Goal: Task Accomplishment & Management: Use online tool/utility

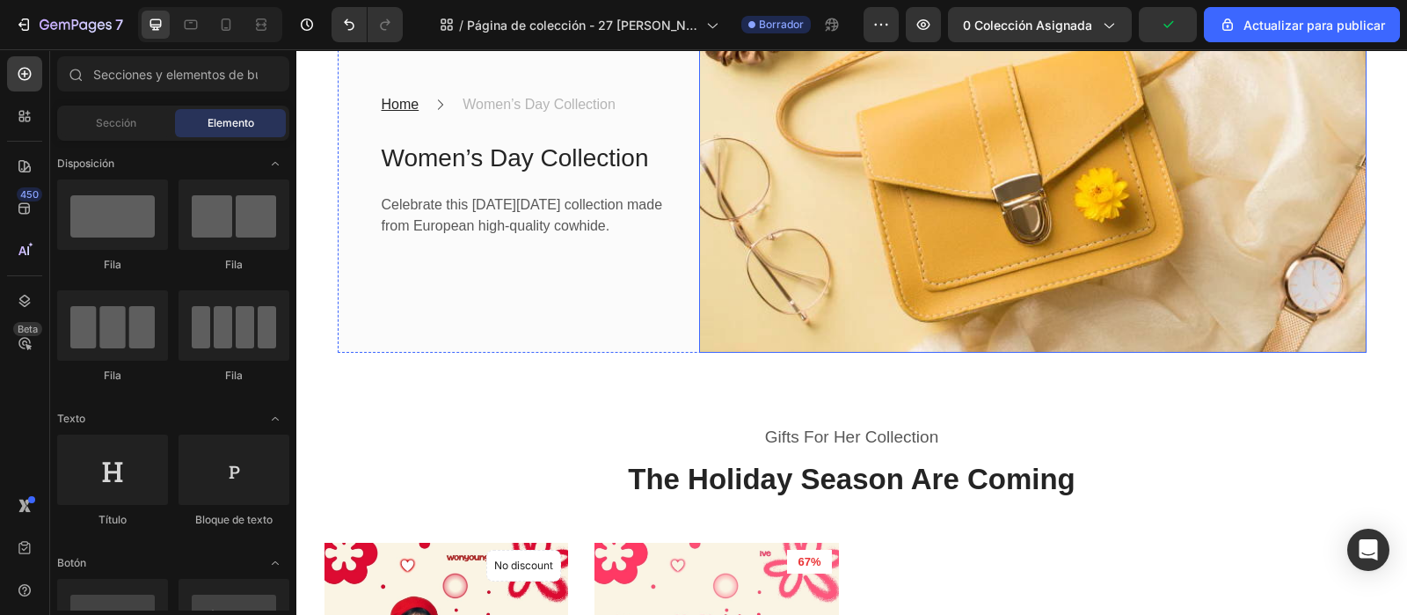
scroll to position [550, 0]
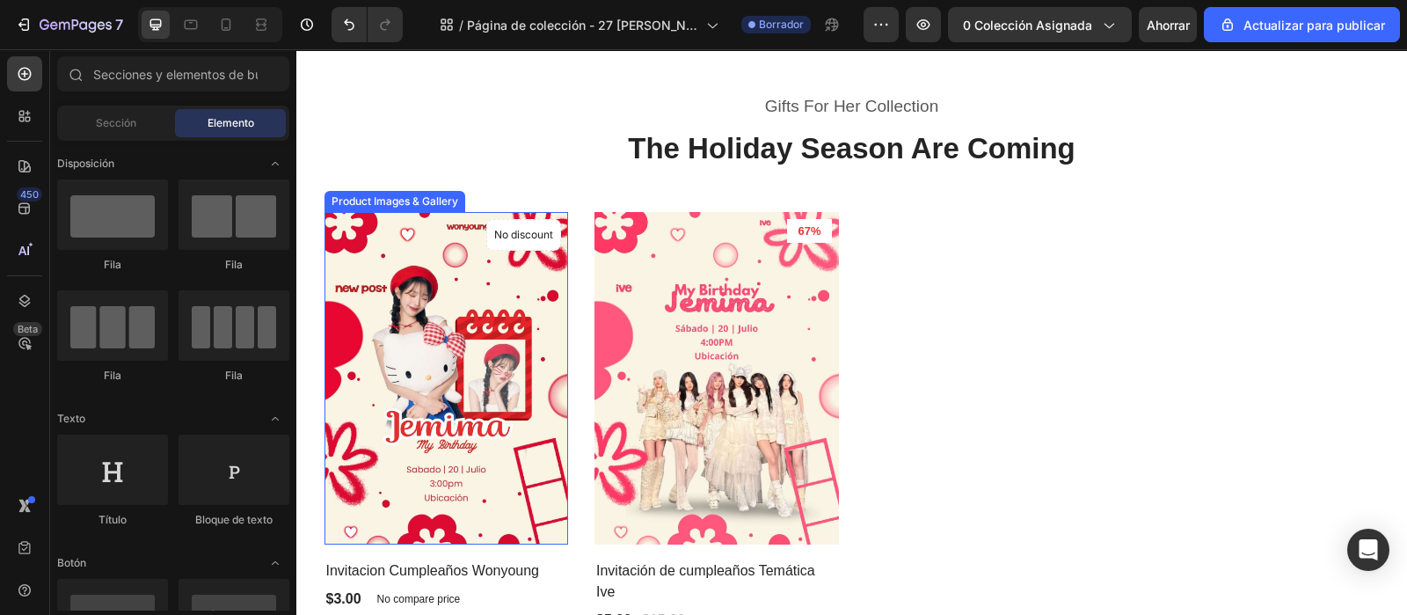
click at [449, 387] on img at bounding box center [447, 378] width 245 height 332
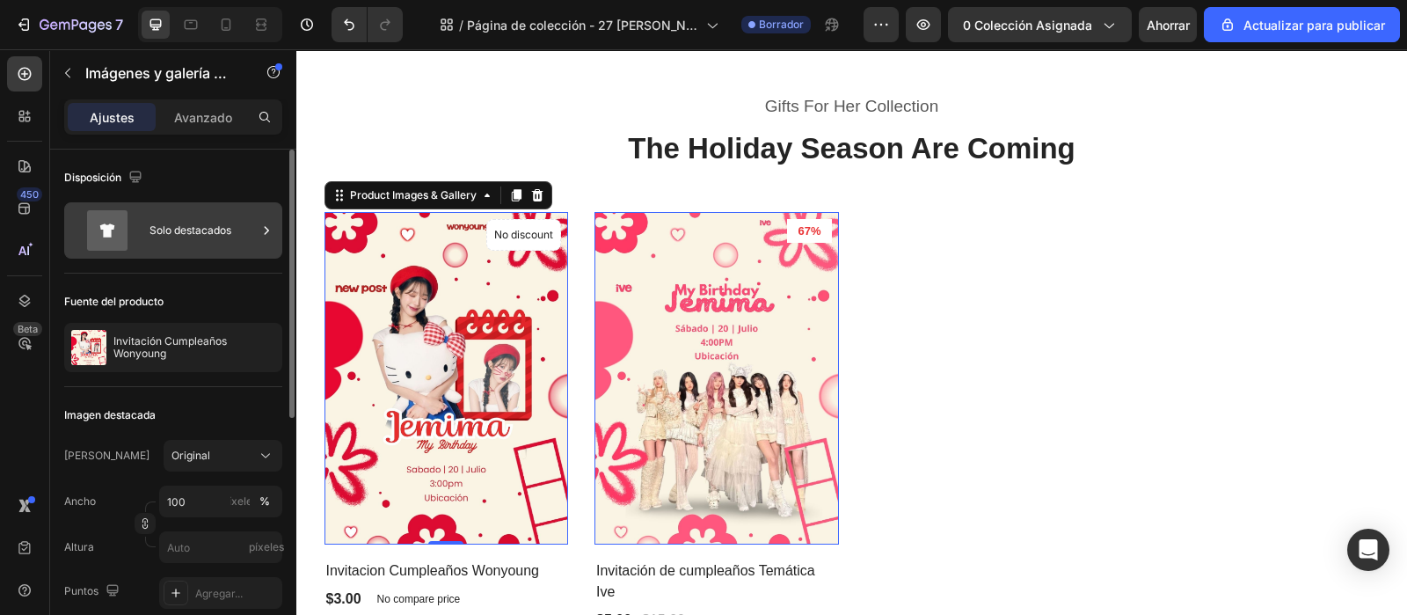
click at [264, 227] on icon at bounding box center [267, 231] width 18 height 18
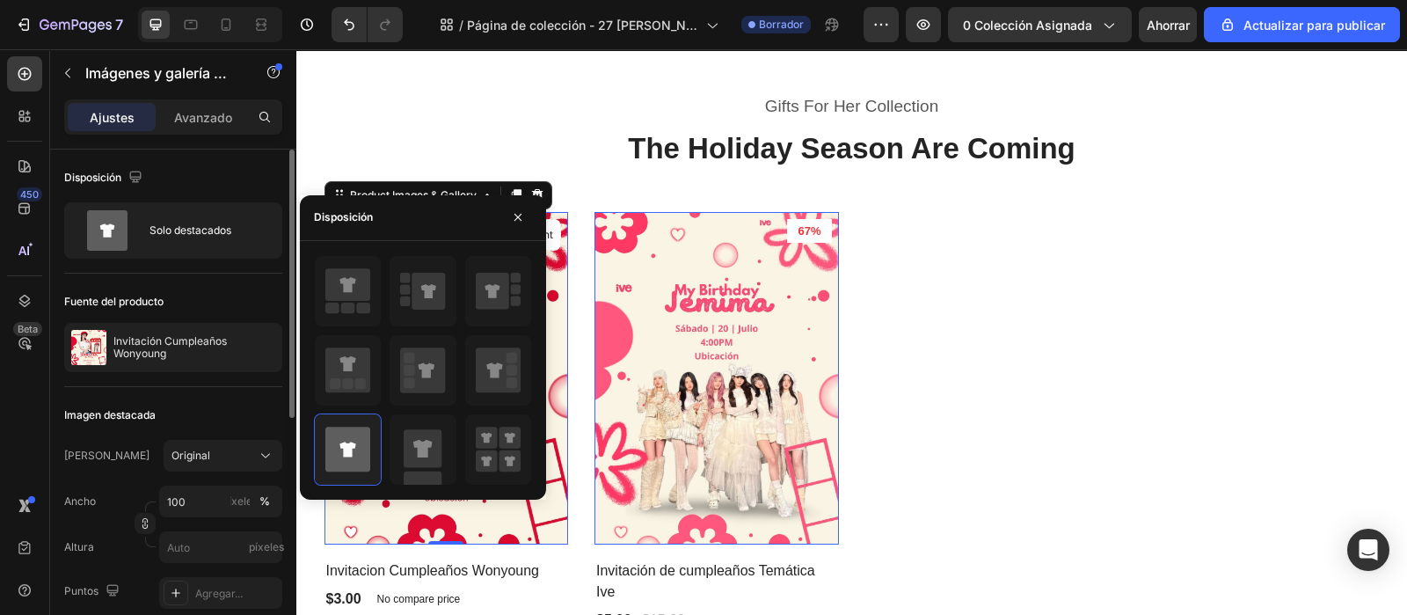
click at [153, 296] on font "Fuente del producto" at bounding box center [113, 301] width 99 height 13
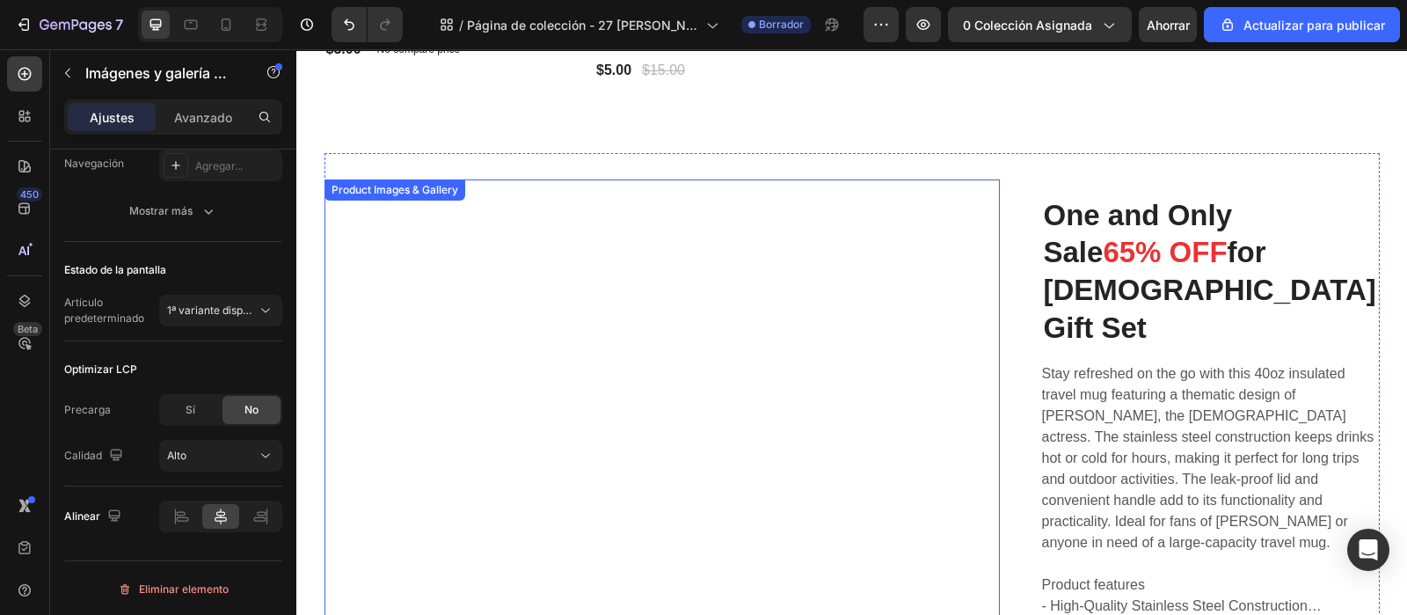
scroll to position [660, 0]
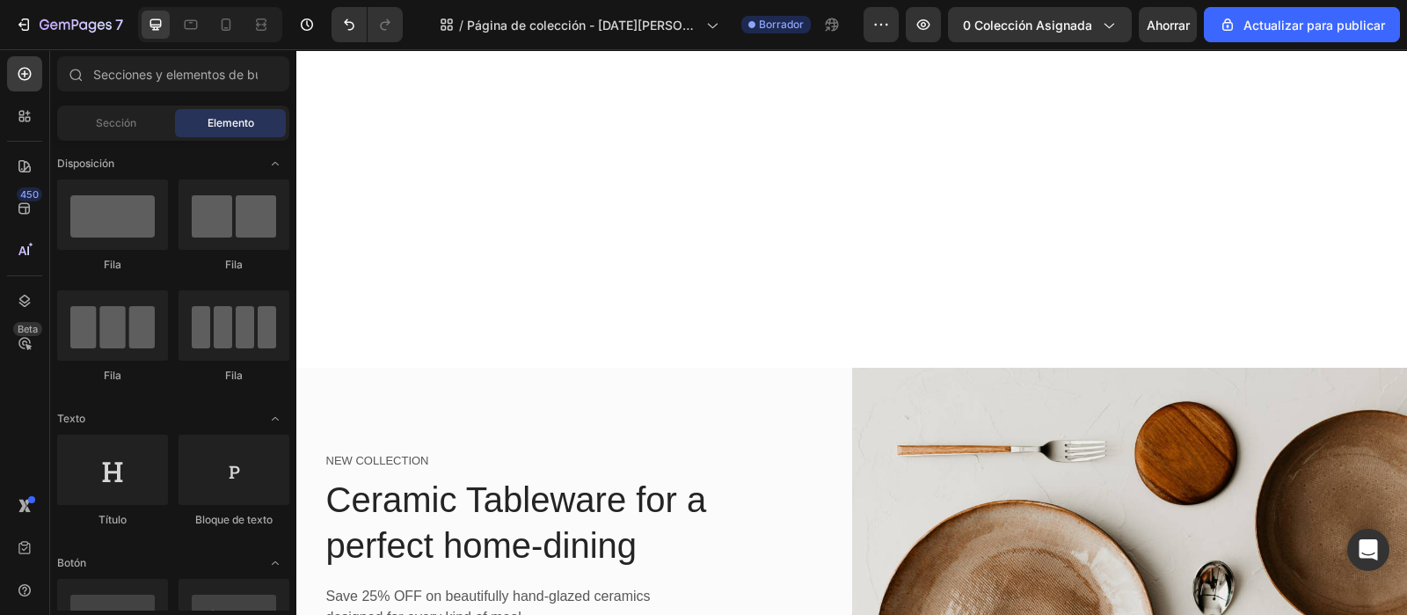
scroll to position [1143, 0]
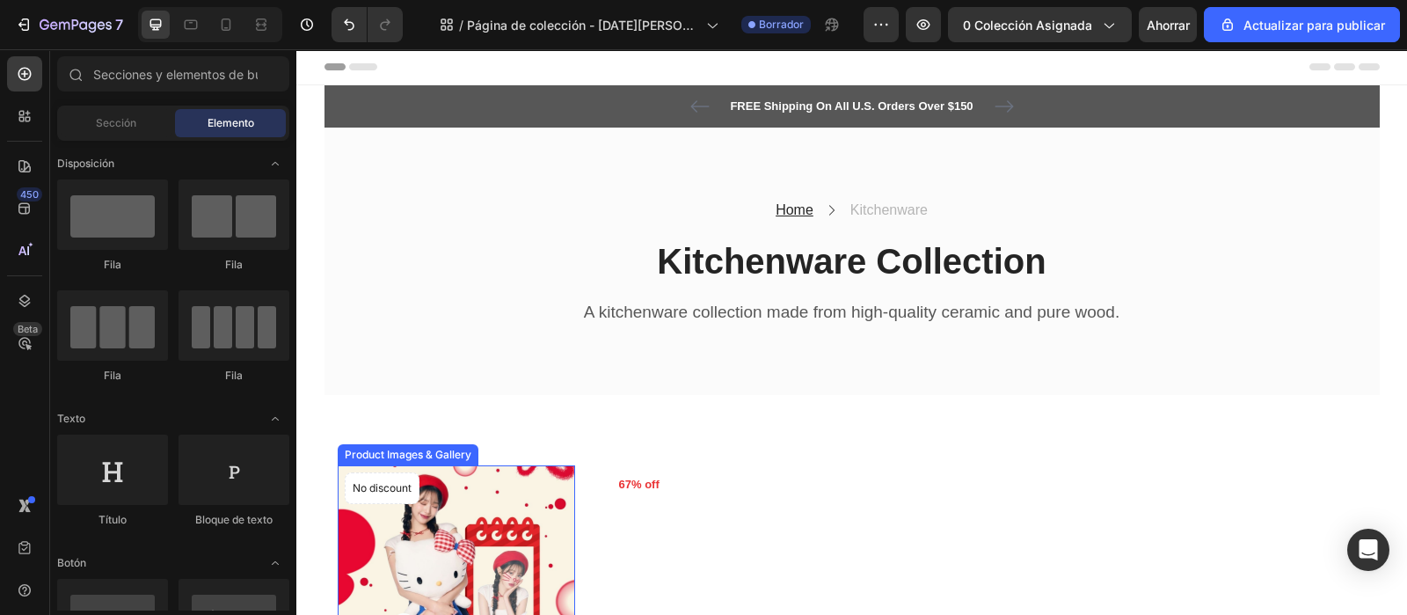
scroll to position [330, 0]
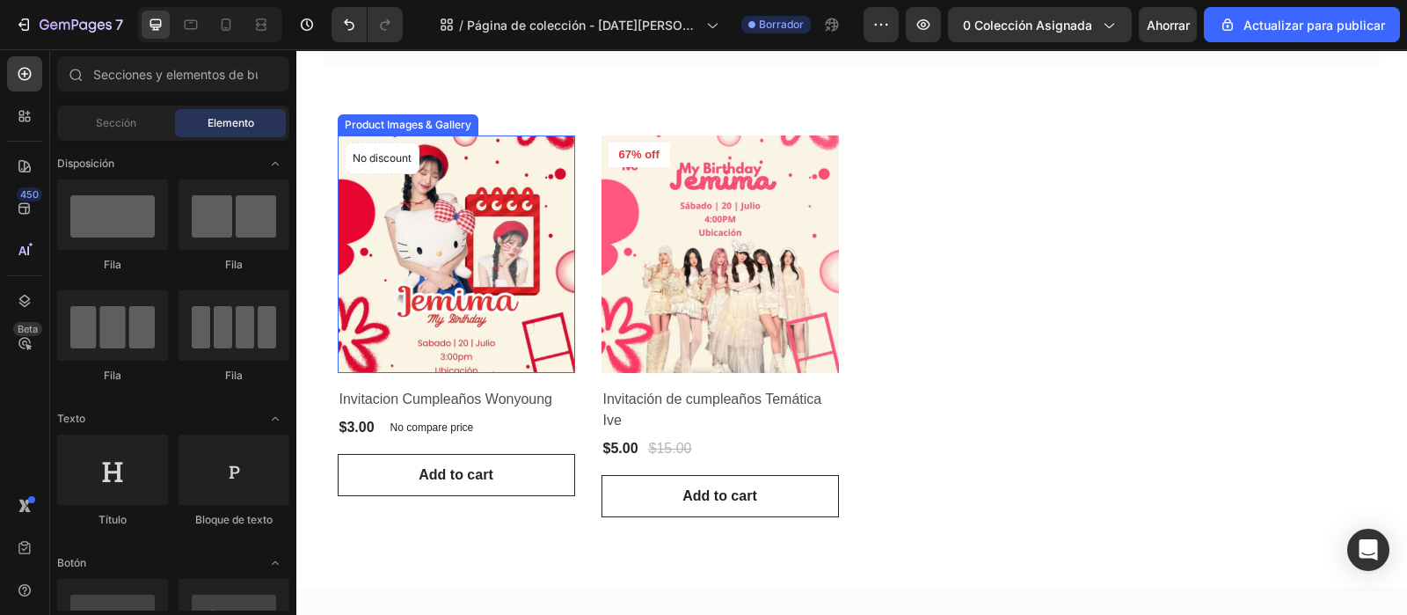
click at [405, 279] on img at bounding box center [456, 253] width 237 height 237
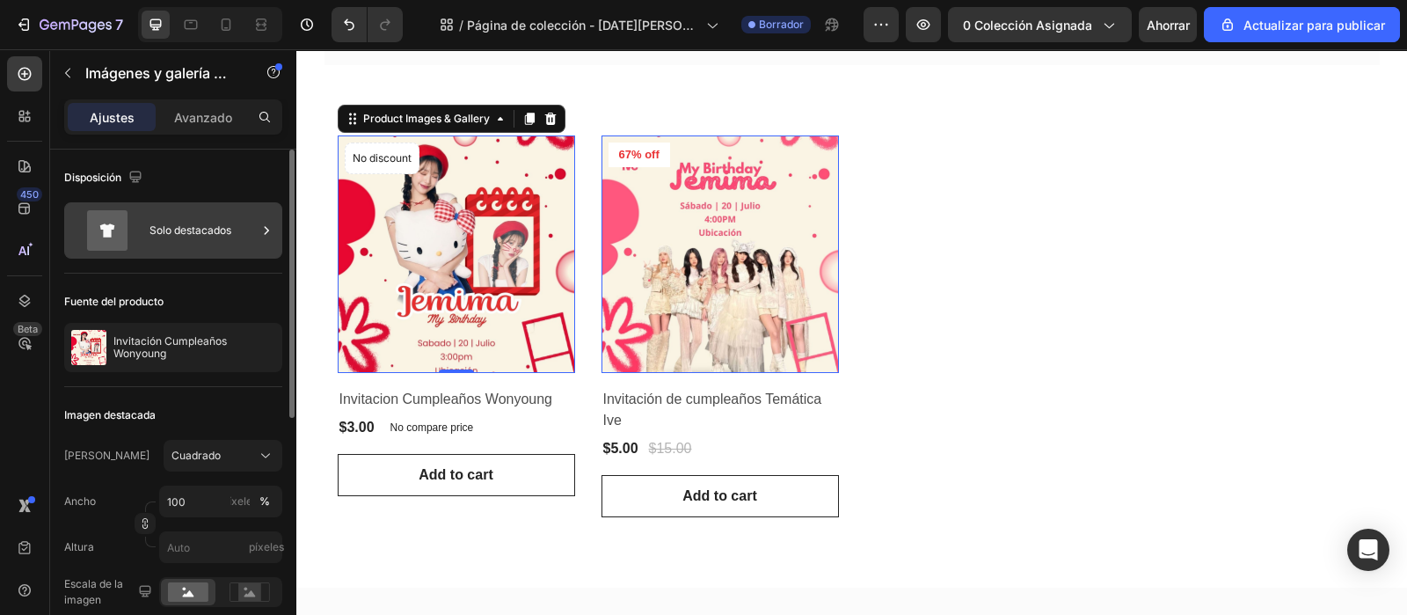
click at [215, 233] on font "Solo destacados" at bounding box center [191, 229] width 82 height 13
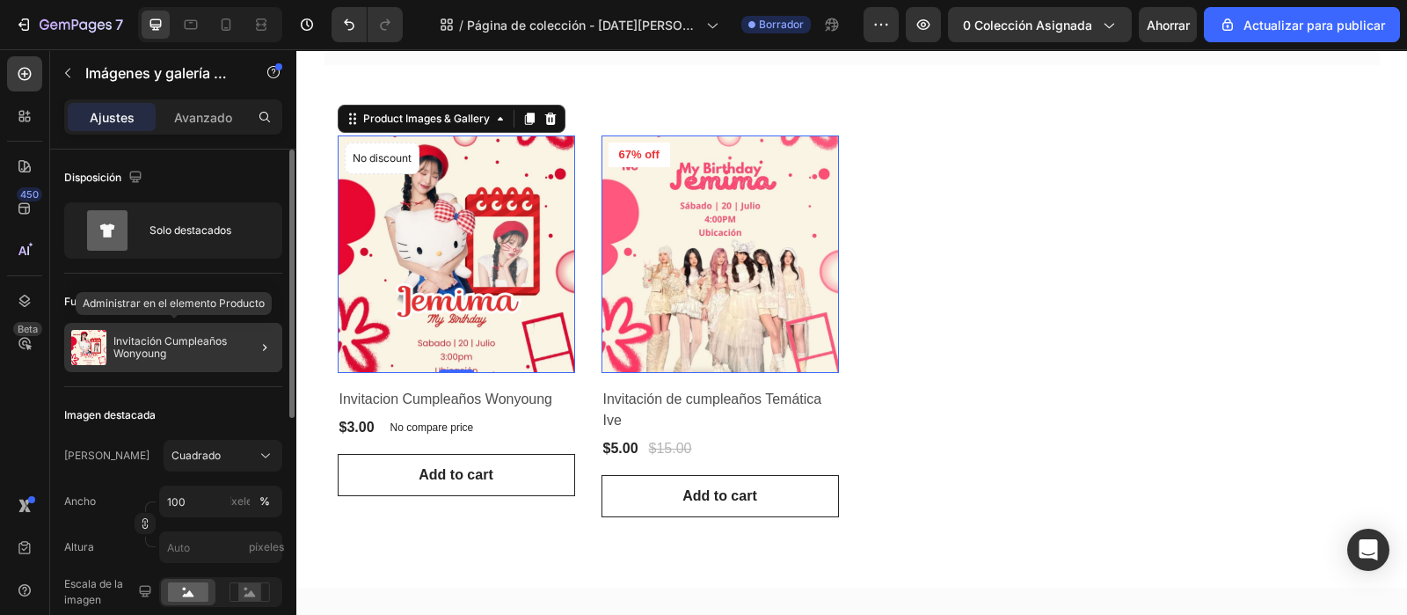
click at [191, 331] on div "Invitación Cumpleaños Wonyoung" at bounding box center [173, 347] width 218 height 49
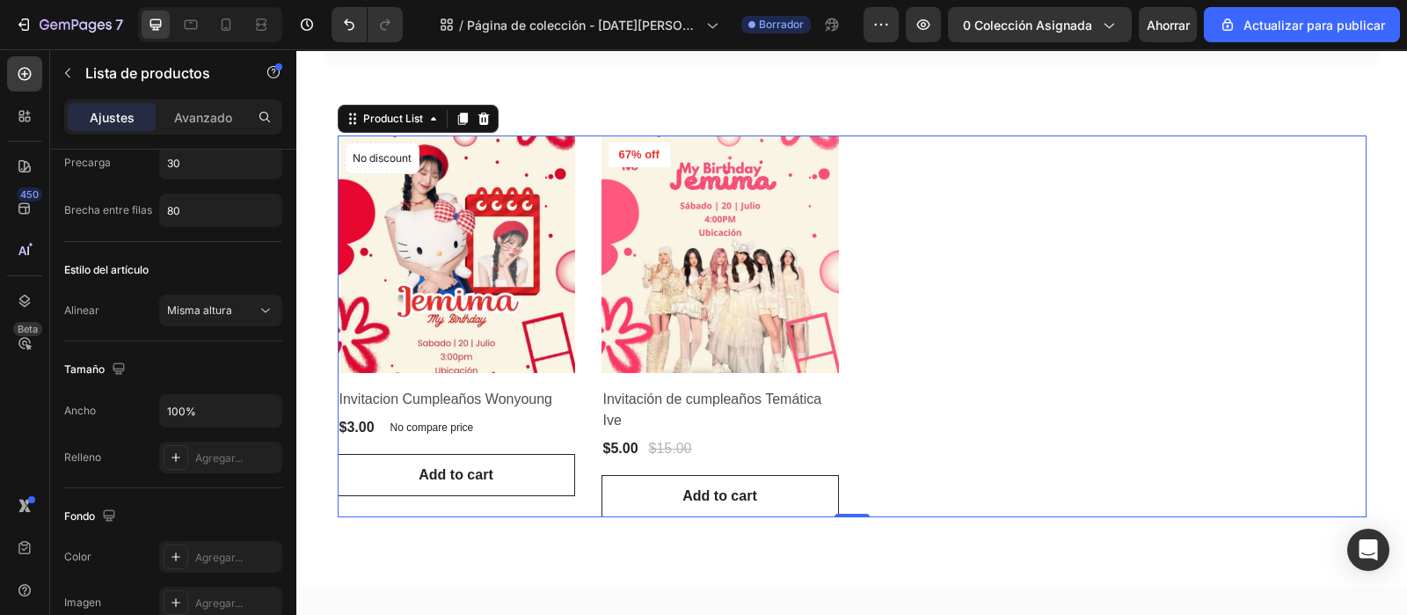
scroll to position [0, 0]
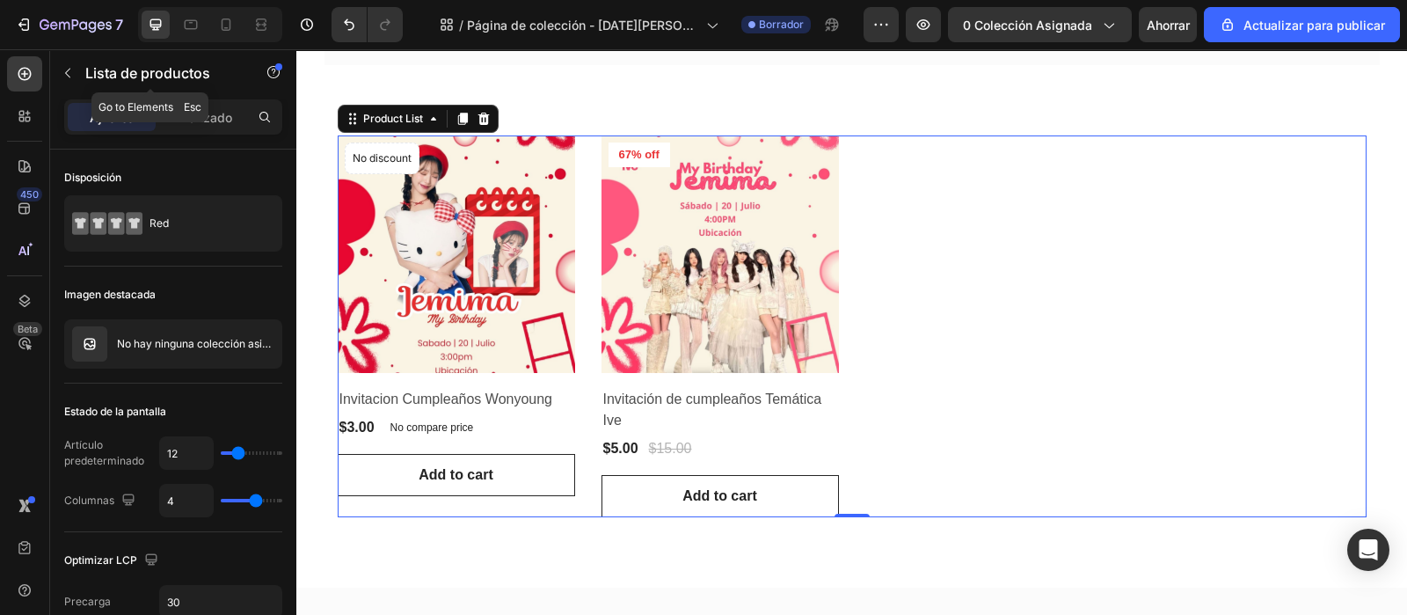
click at [60, 50] on div "Lista de productos" at bounding box center [150, 73] width 201 height 46
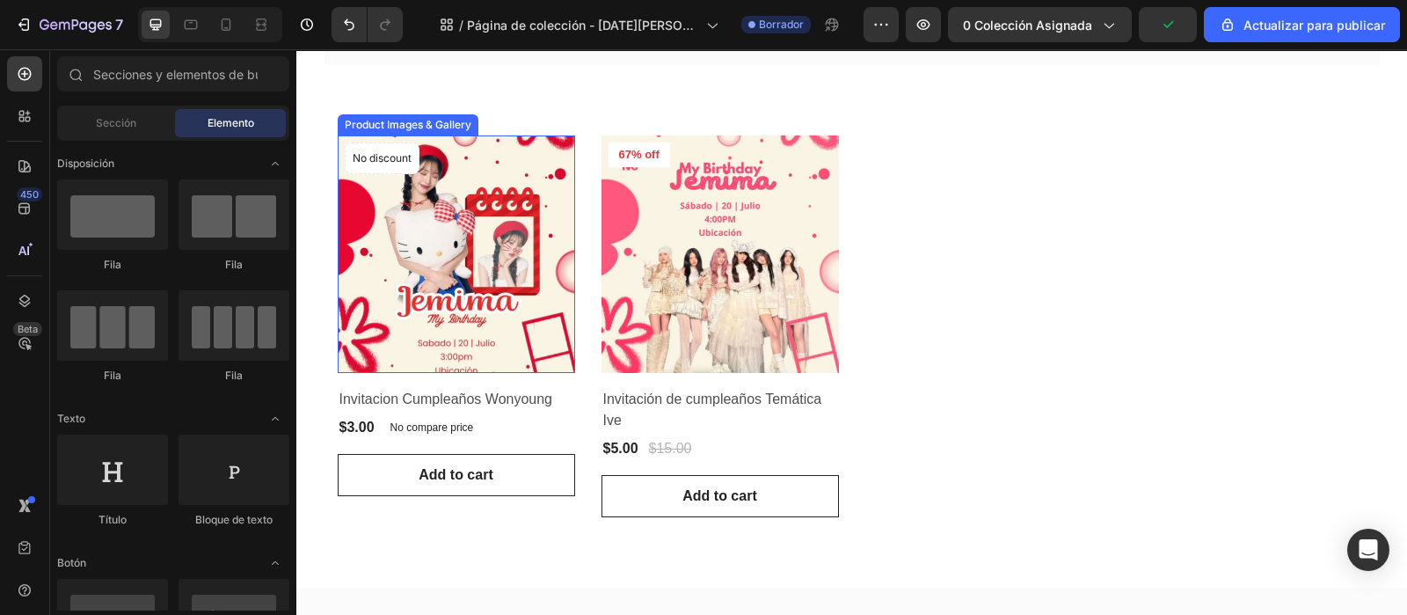
click at [401, 252] on img at bounding box center [456, 253] width 237 height 237
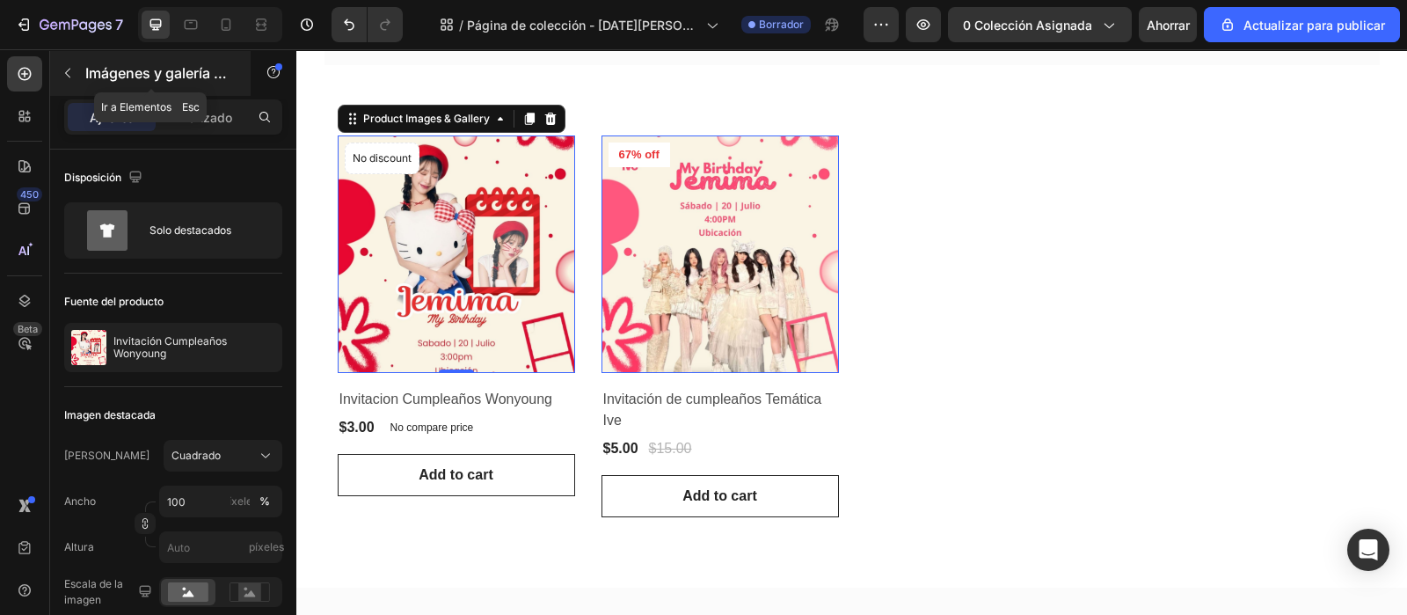
click at [164, 69] on font "Imágenes y galería de productos" at bounding box center [194, 73] width 218 height 18
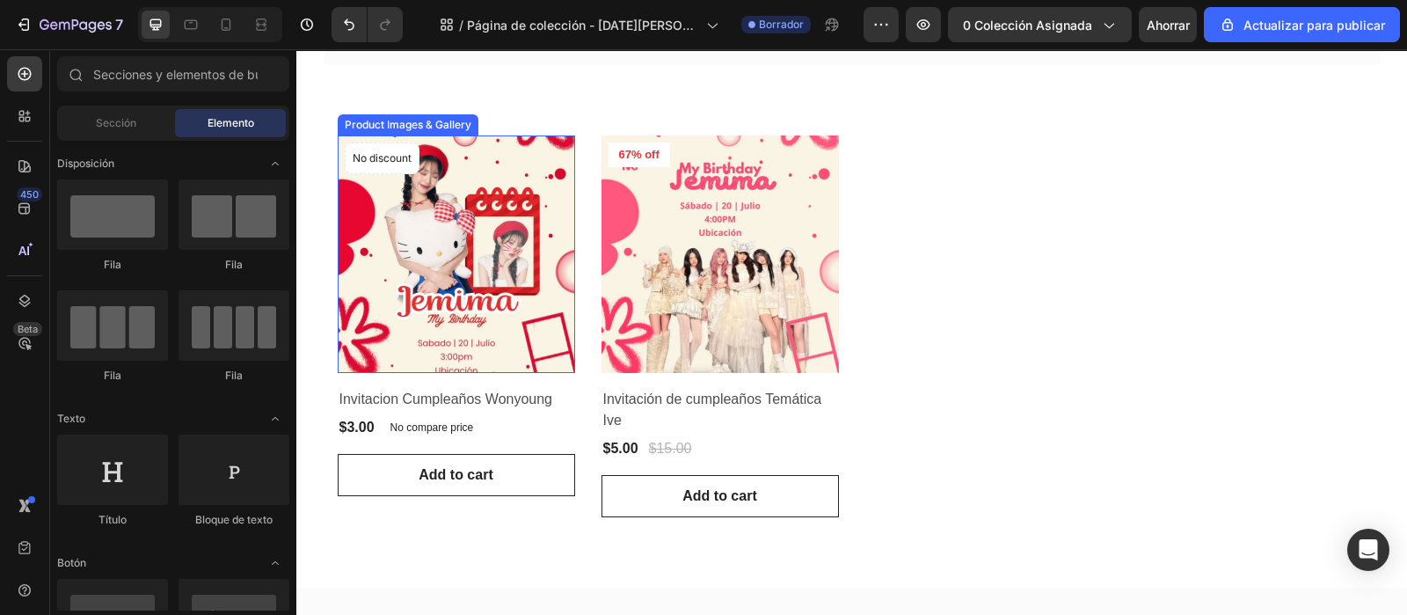
click at [462, 271] on img at bounding box center [456, 253] width 237 height 237
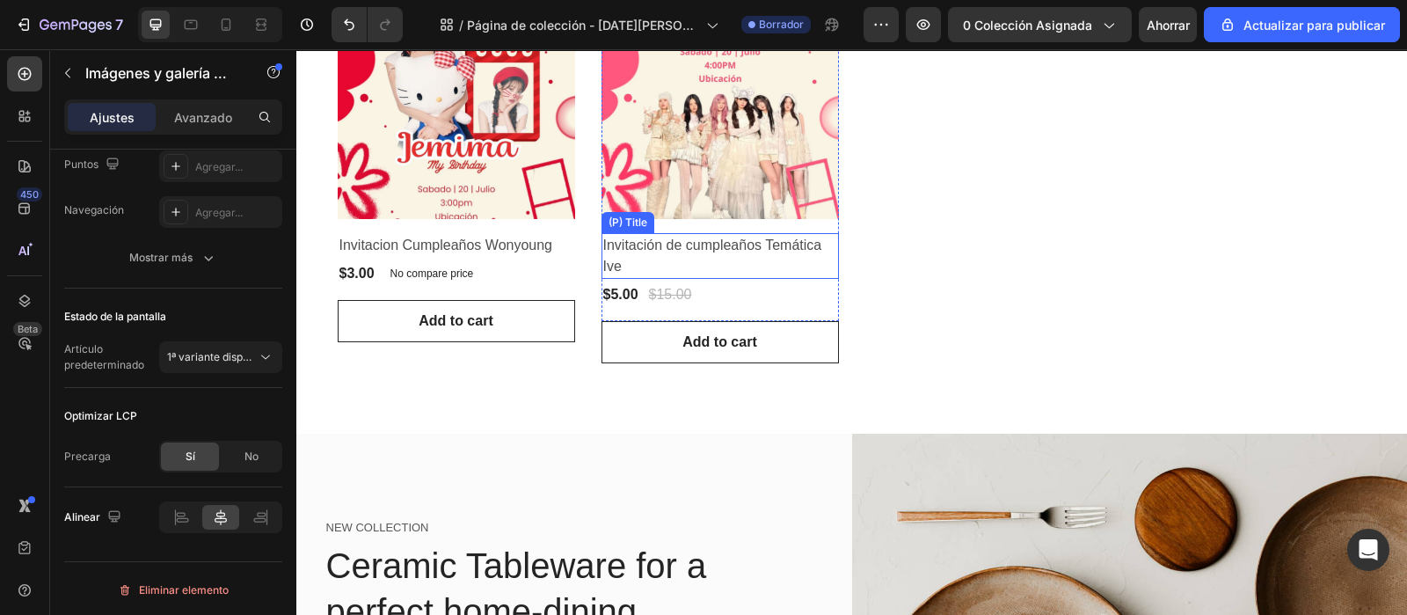
scroll to position [374, 0]
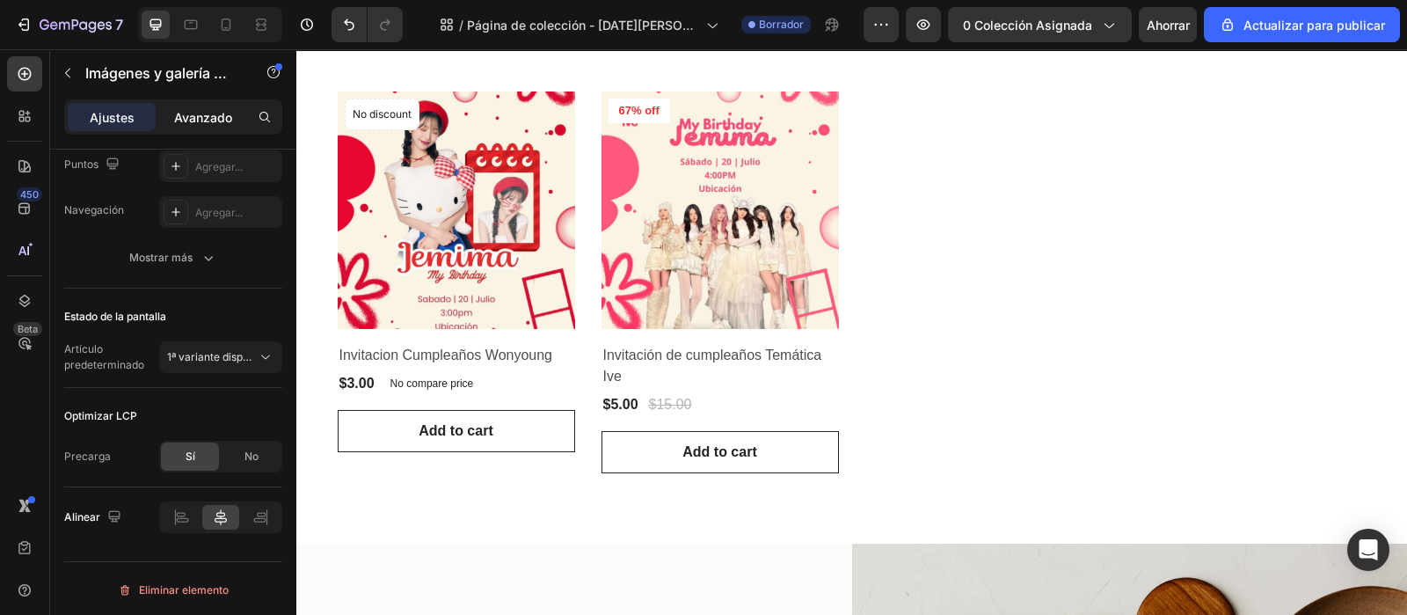
click at [193, 112] on font "Avanzado" at bounding box center [203, 117] width 58 height 15
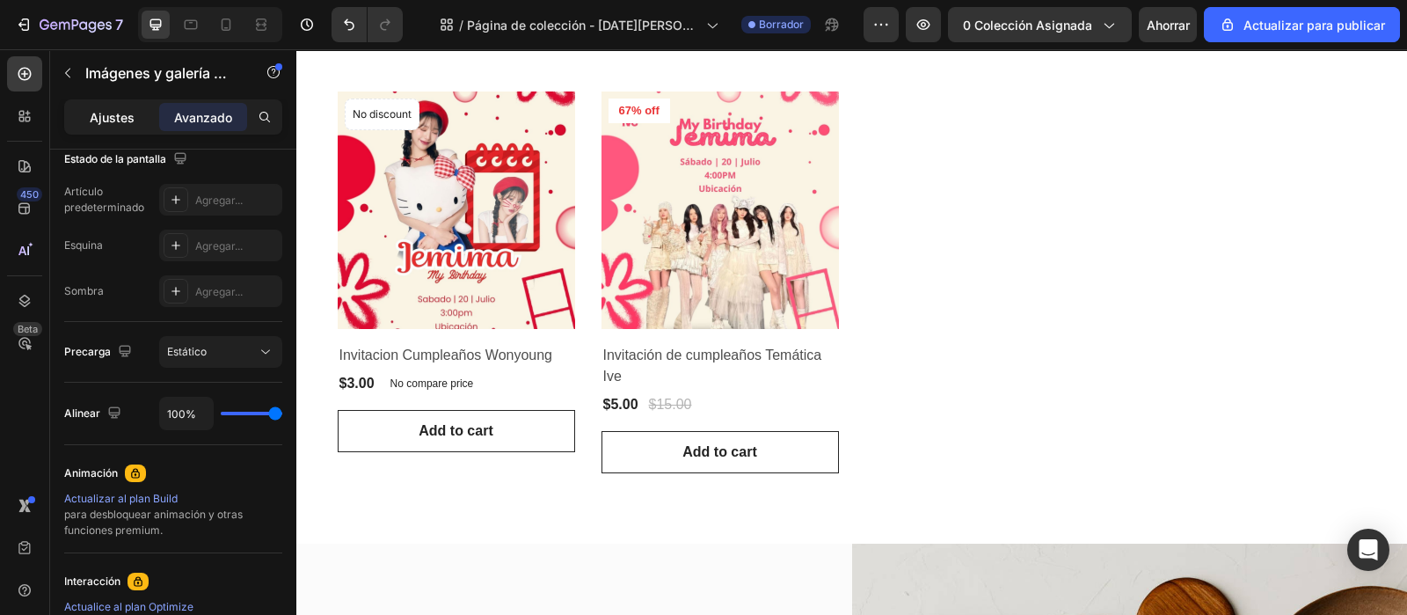
click at [114, 106] on div "Ajustes" at bounding box center [112, 117] width 88 height 28
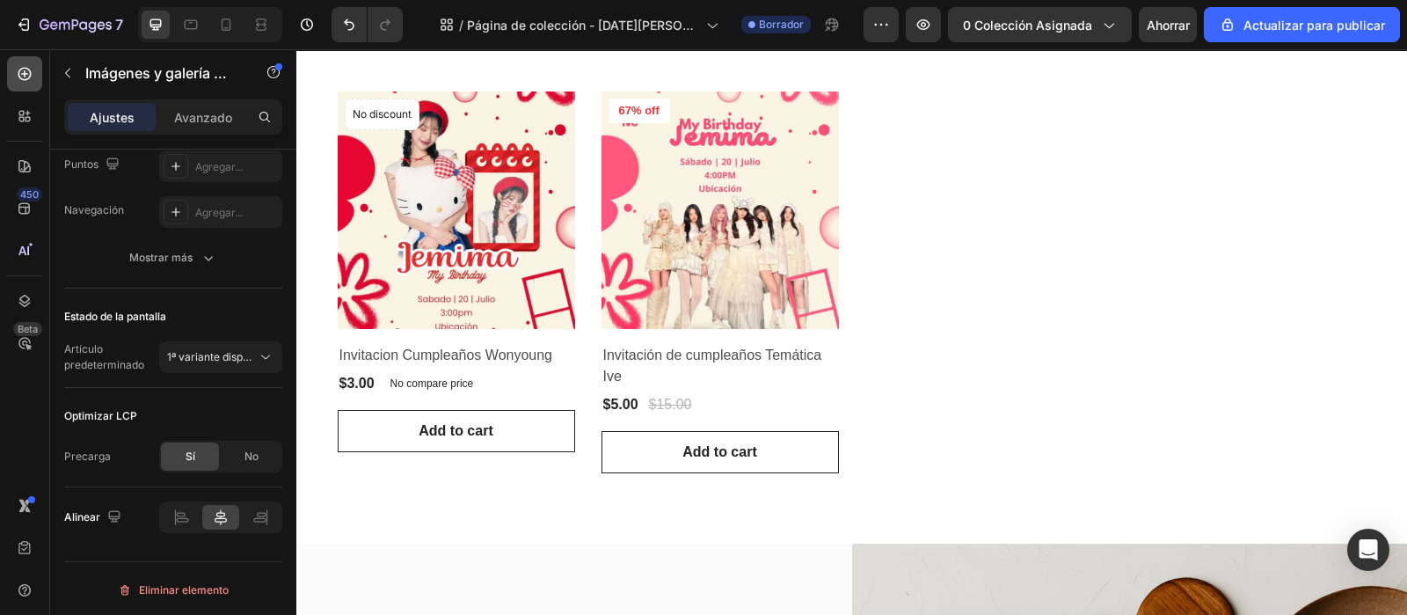
click at [21, 70] on icon at bounding box center [25, 74] width 18 height 18
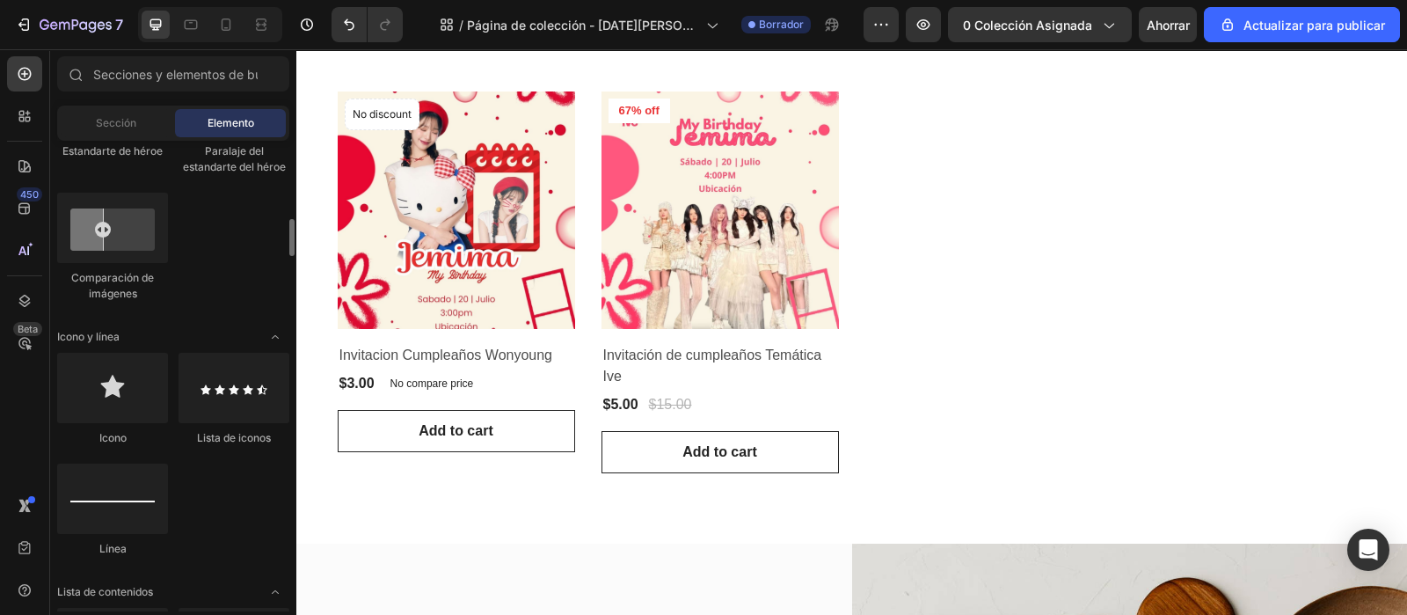
scroll to position [1099, 0]
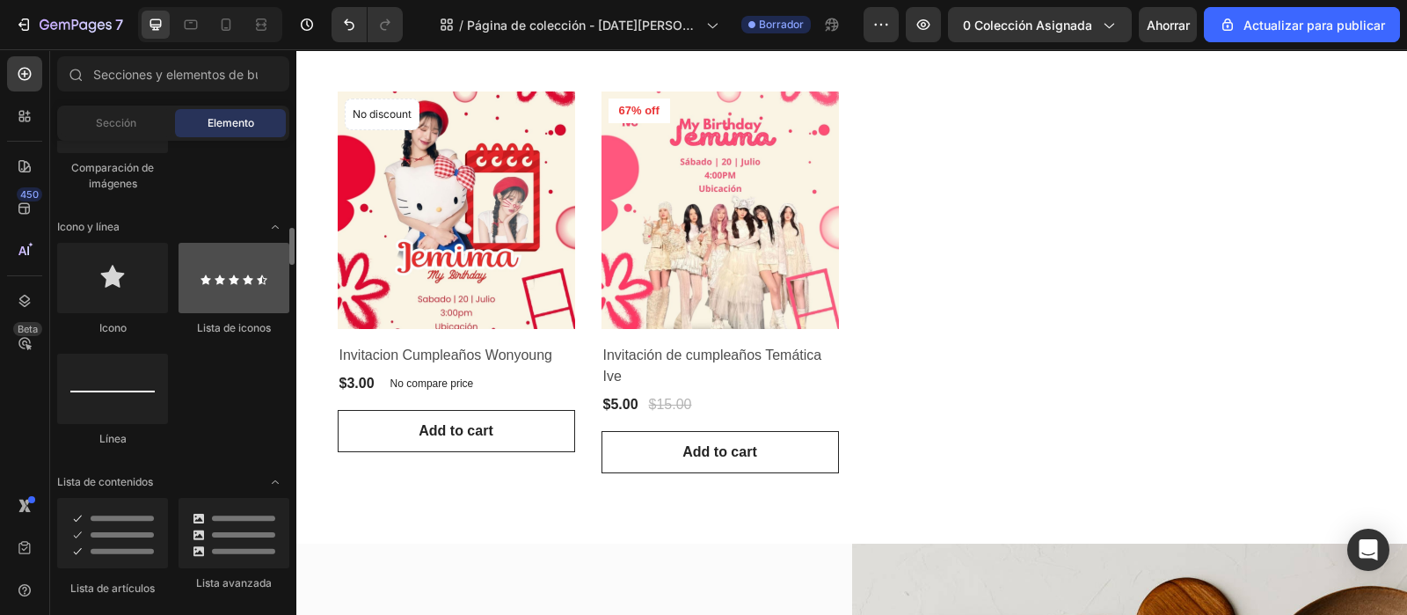
click at [226, 308] on div at bounding box center [234, 278] width 111 height 70
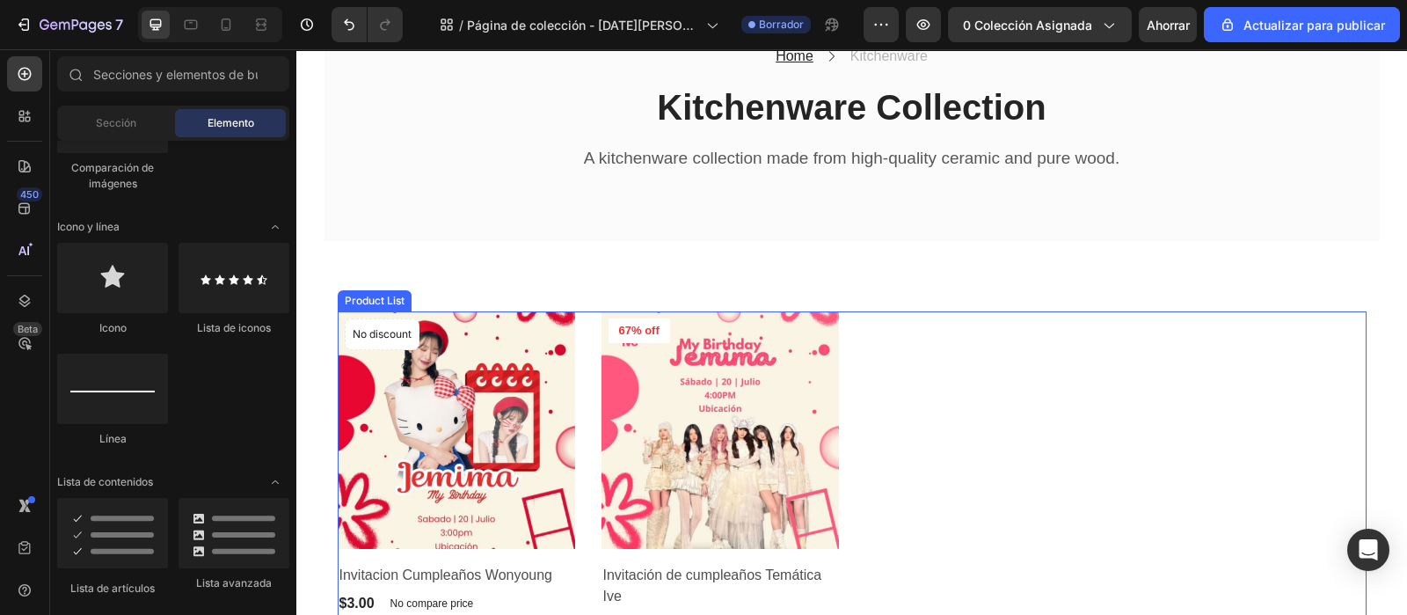
scroll to position [0, 0]
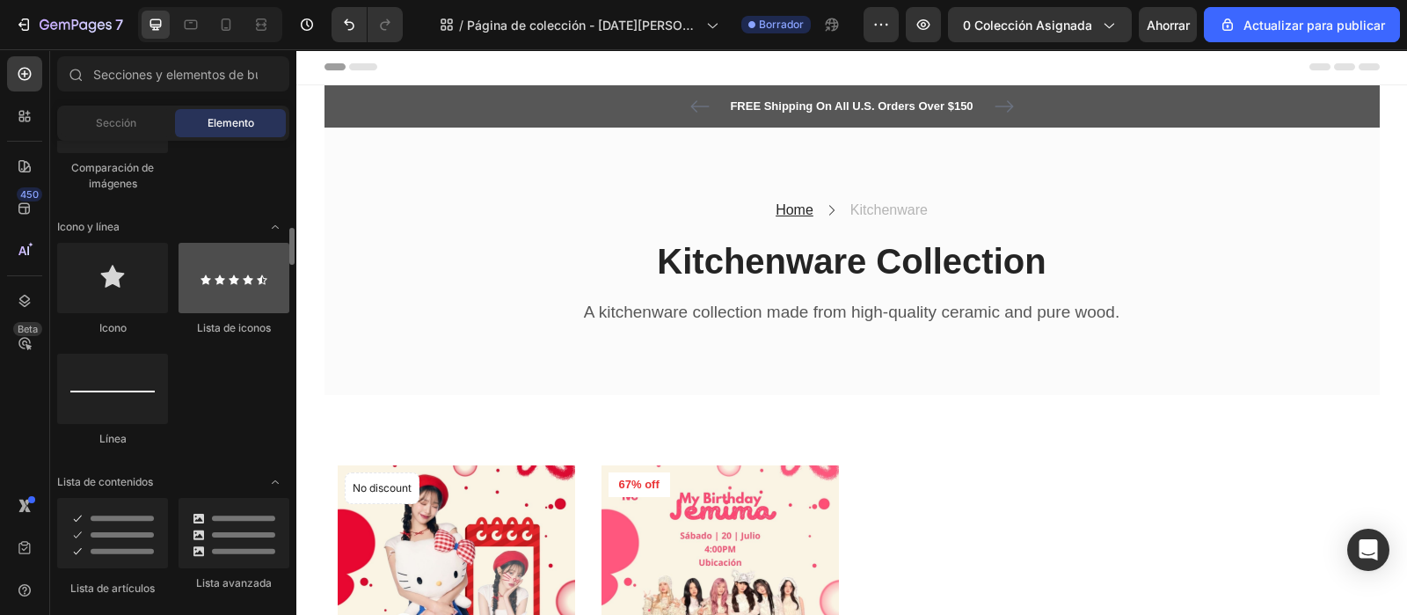
click at [252, 257] on div at bounding box center [234, 278] width 111 height 70
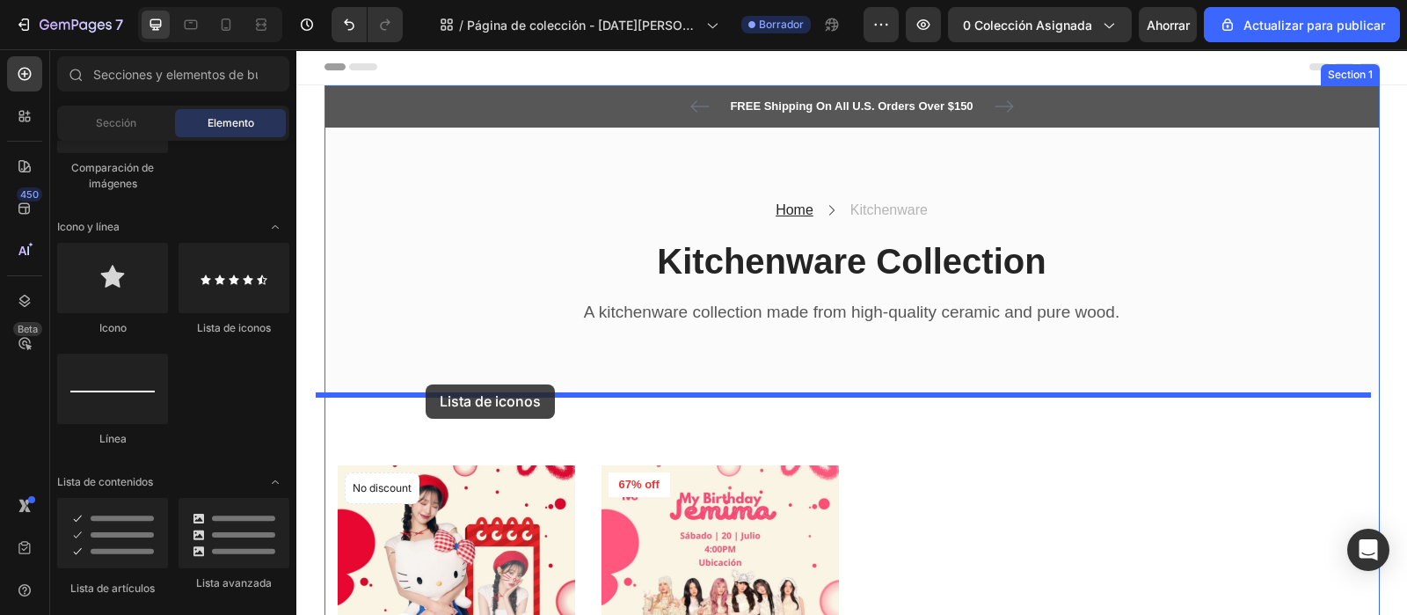
drag, startPoint x: 534, startPoint y: 335, endPoint x: 426, endPoint y: 384, distance: 118.9
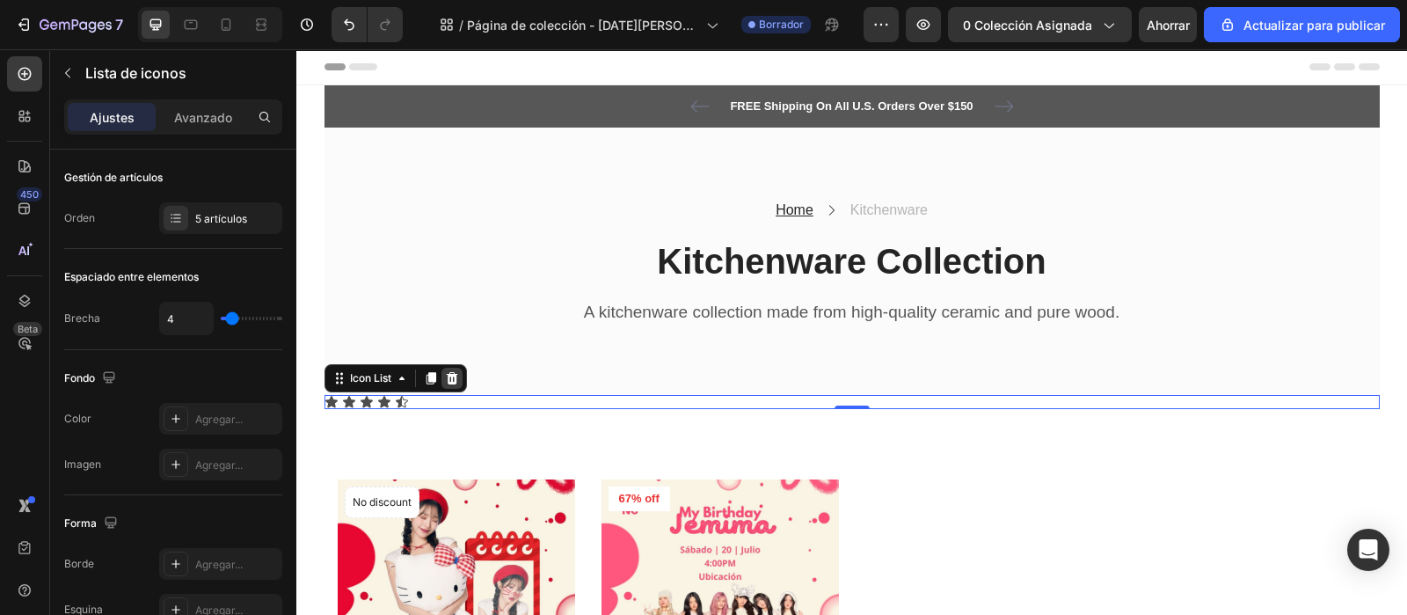
click at [445, 379] on icon at bounding box center [452, 378] width 14 height 14
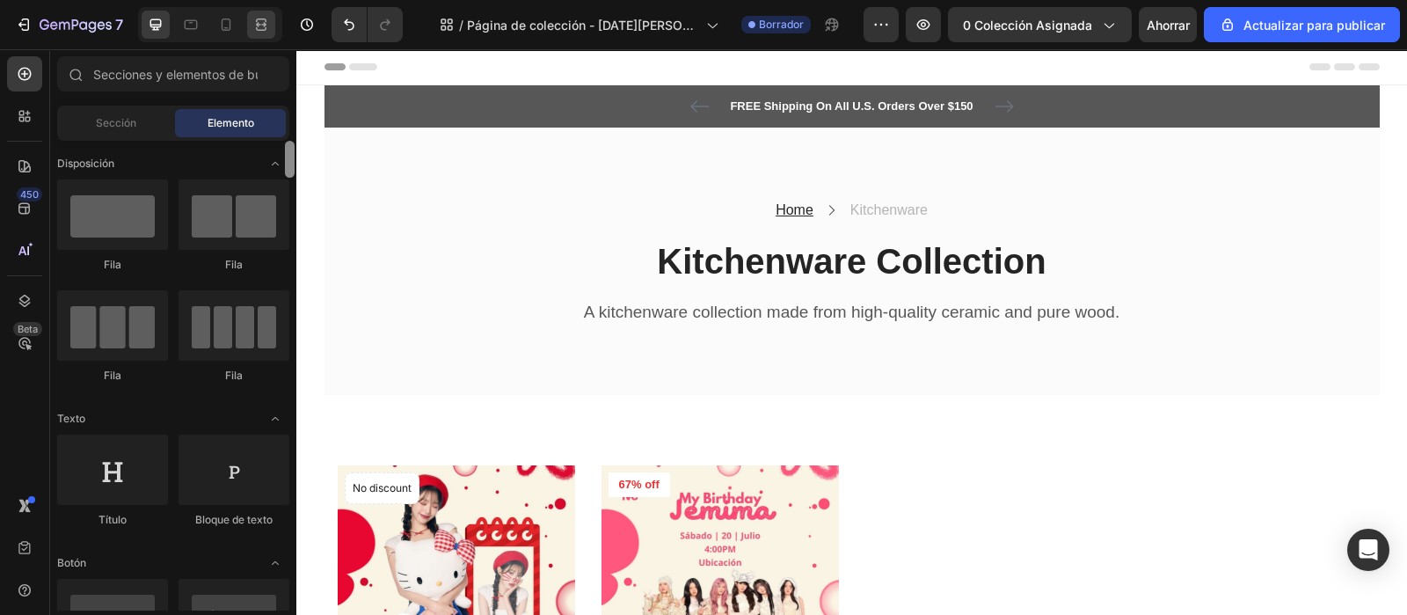
drag, startPoint x: 292, startPoint y: 579, endPoint x: 264, endPoint y: 19, distance: 560.1
click at [264, 0] on div "7 / Página de colección - 27 de agosto, 13:33:50 Borrador Avance 0 colección as…" at bounding box center [703, 0] width 1407 height 0
click at [123, 128] on font "Sección" at bounding box center [116, 122] width 40 height 13
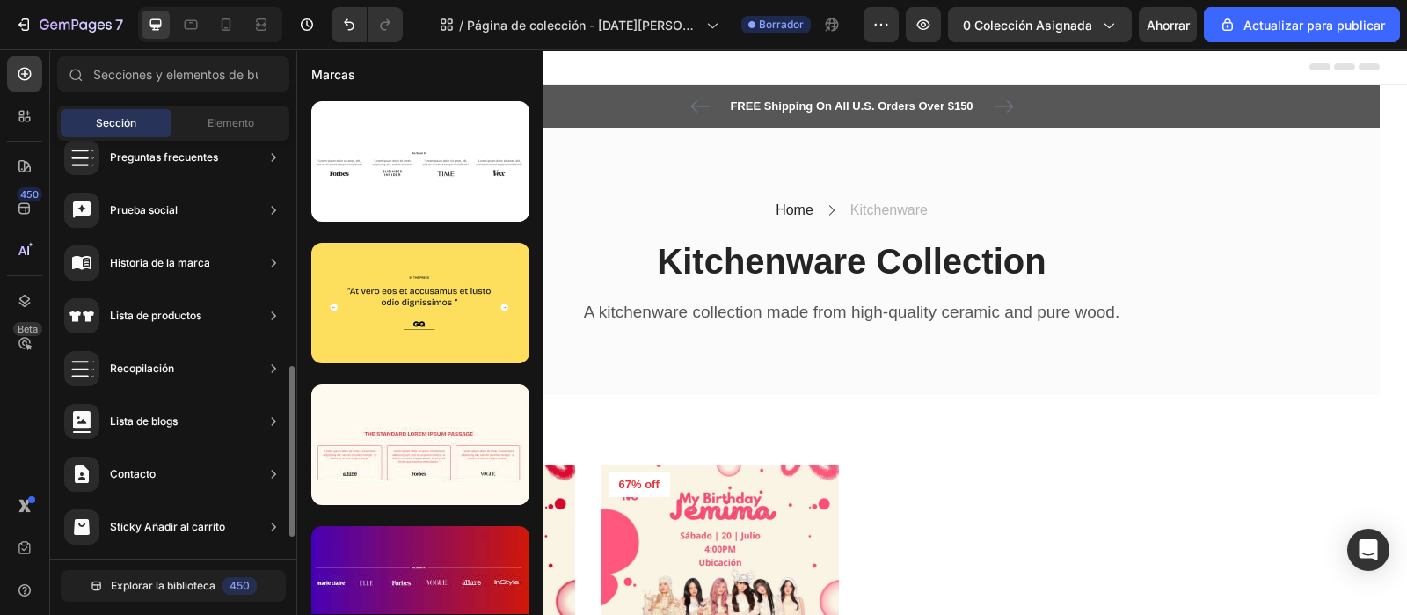
scroll to position [602, 0]
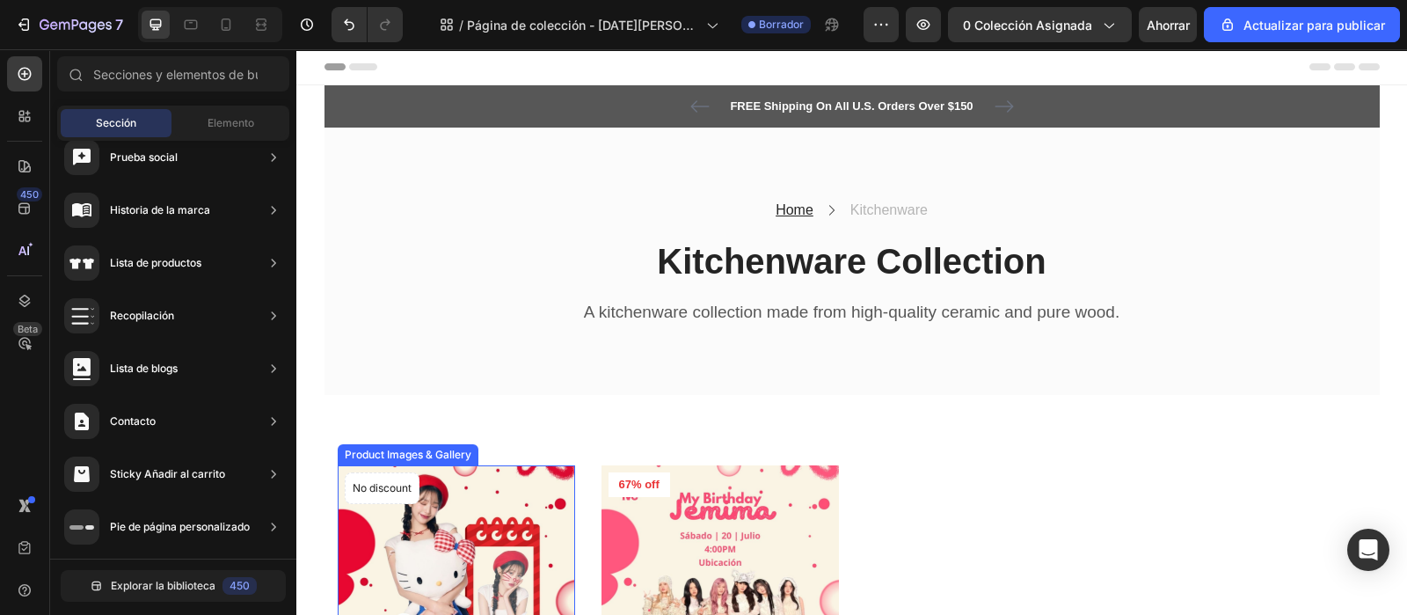
click at [497, 544] on img at bounding box center [456, 583] width 237 height 237
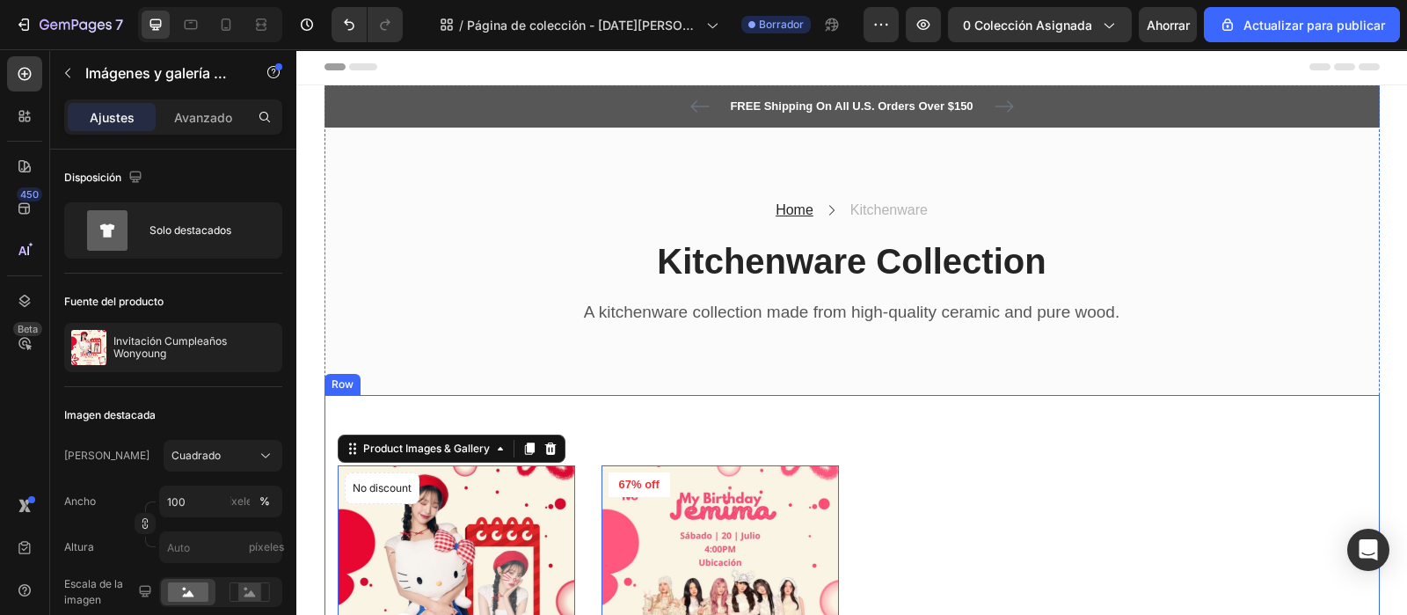
scroll to position [219, 0]
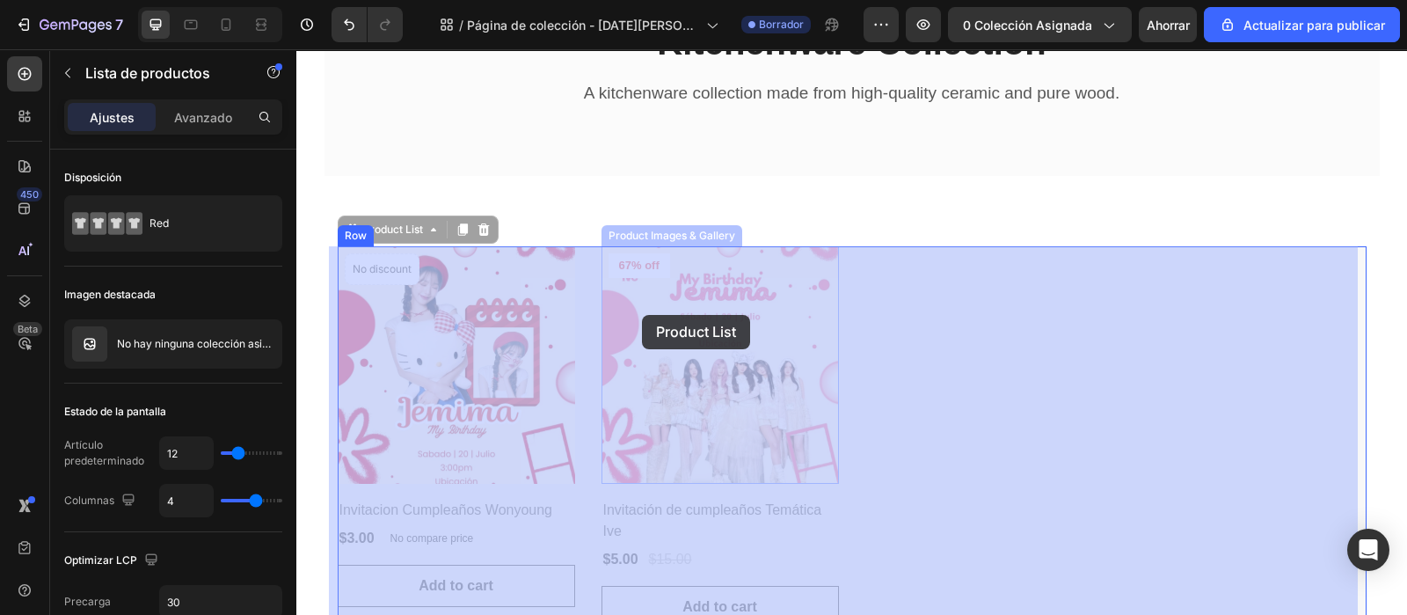
drag, startPoint x: 906, startPoint y: 313, endPoint x: 713, endPoint y: 315, distance: 192.6
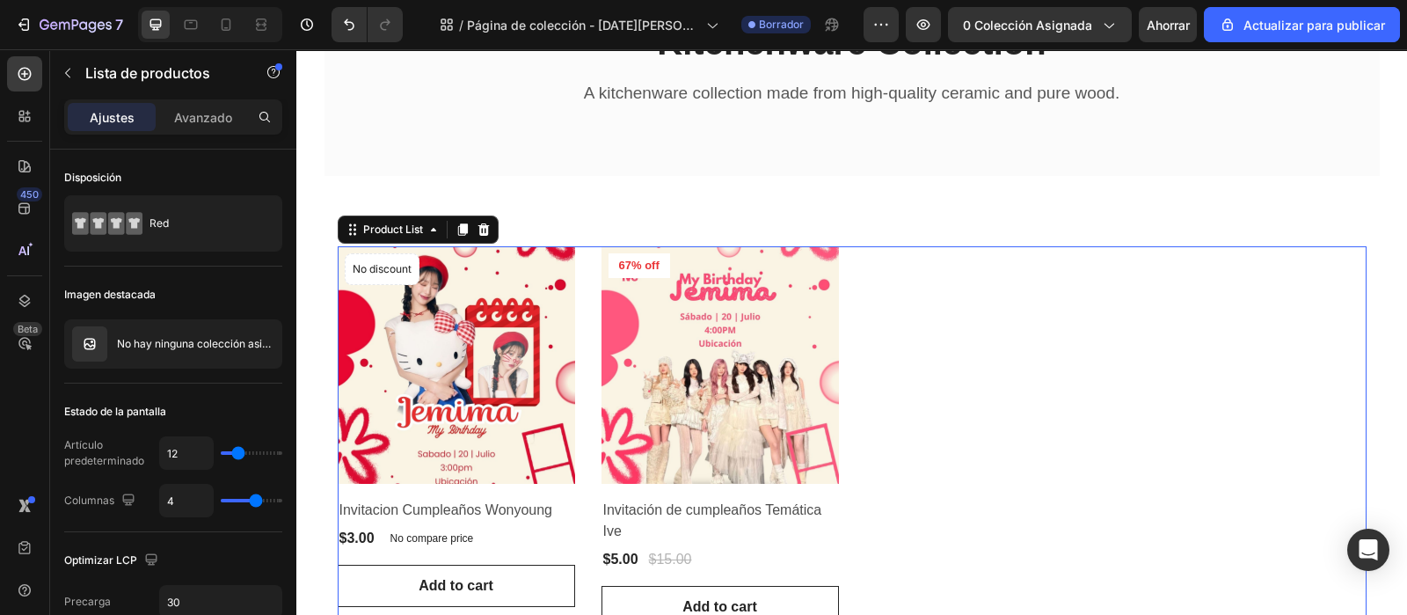
click at [949, 354] on div "Product Images & Gallery No discount Not be displayed when published Product Ba…" at bounding box center [852, 437] width 1029 height 382
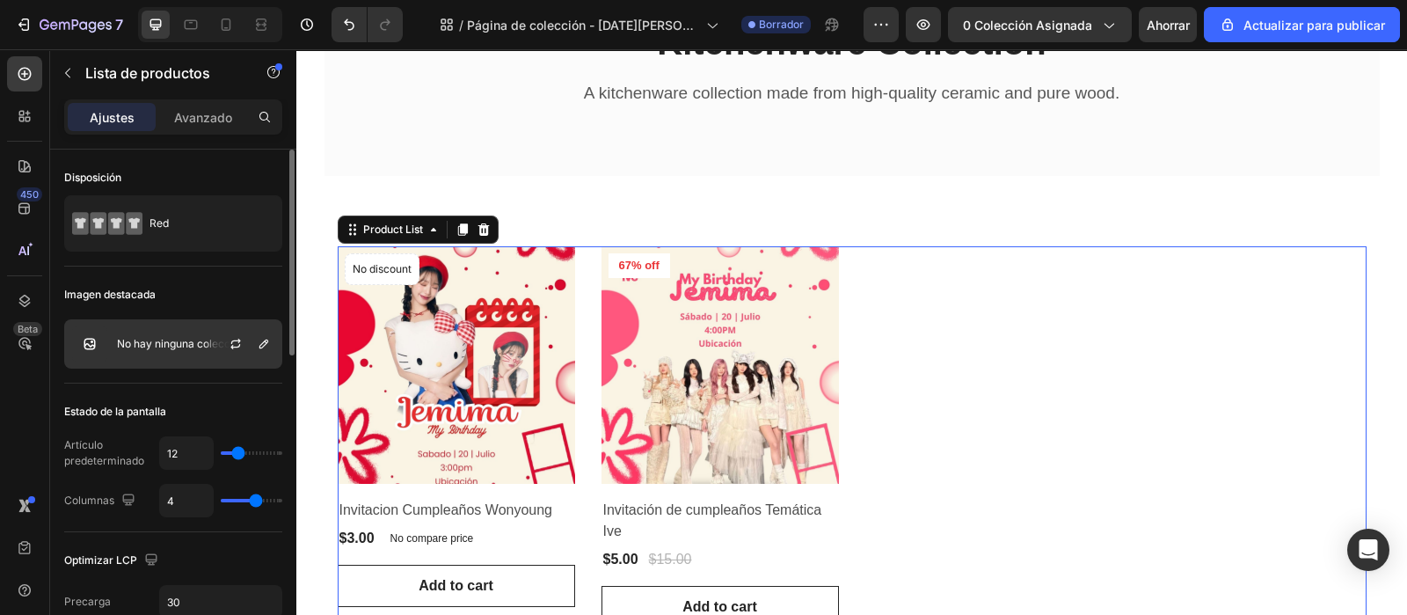
click at [189, 334] on div "No hay ninguna colección asignada" at bounding box center [173, 343] width 218 height 49
click at [263, 349] on icon "button" at bounding box center [264, 344] width 14 height 14
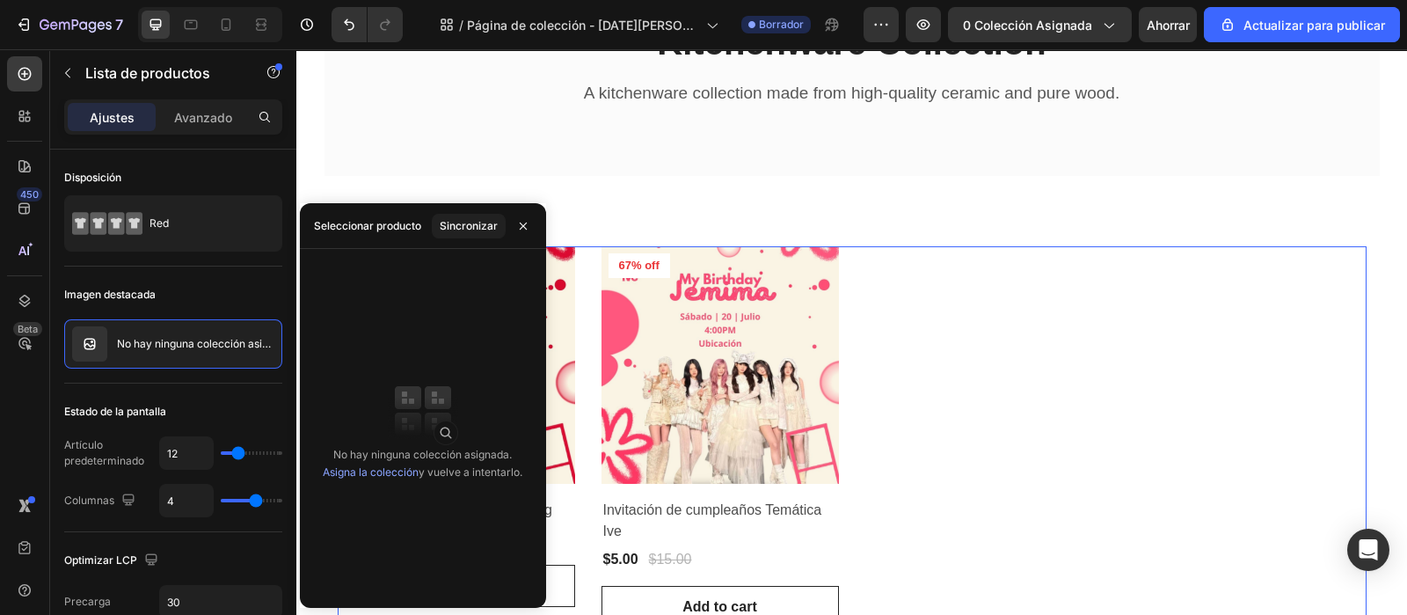
click at [478, 299] on div "No hay ninguna colección asignada. Asigna la colección y vuelve a intentarlo." at bounding box center [423, 428] width 246 height 331
click at [466, 218] on font "Sincronizar" at bounding box center [469, 226] width 58 height 16
click at [421, 410] on img at bounding box center [423, 411] width 70 height 70
click at [449, 230] on button "Sincronizar" at bounding box center [469, 226] width 74 height 25
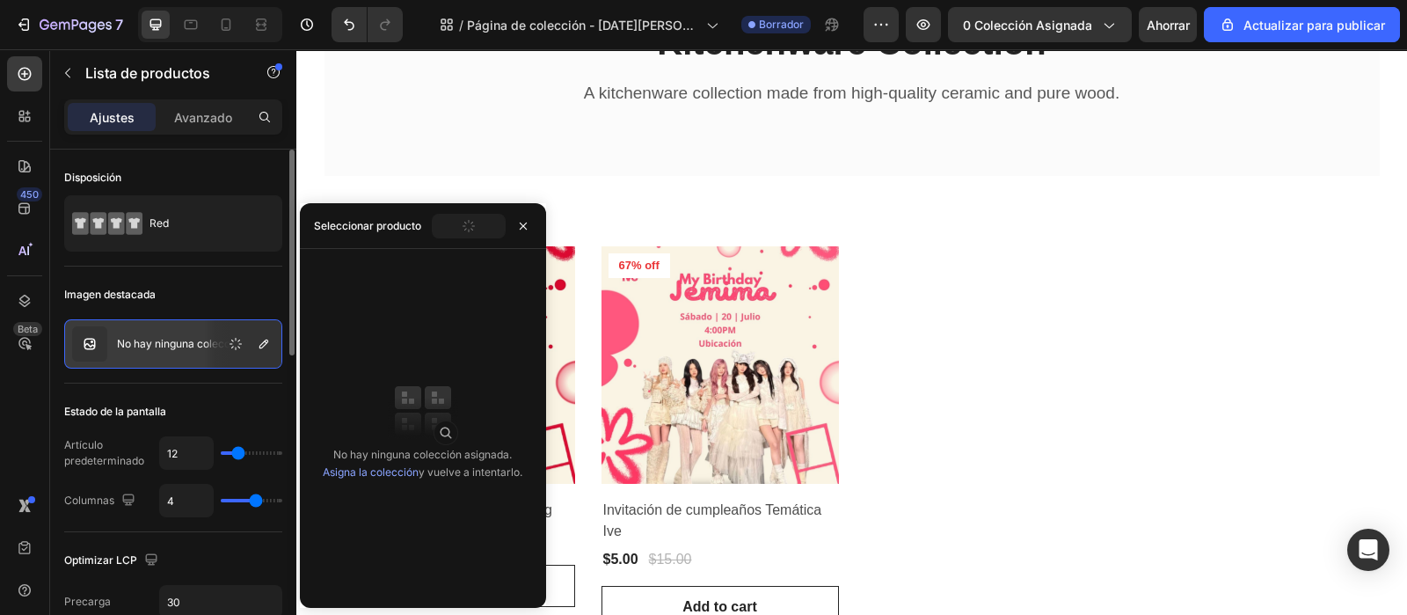
click at [79, 337] on img at bounding box center [89, 343] width 35 height 35
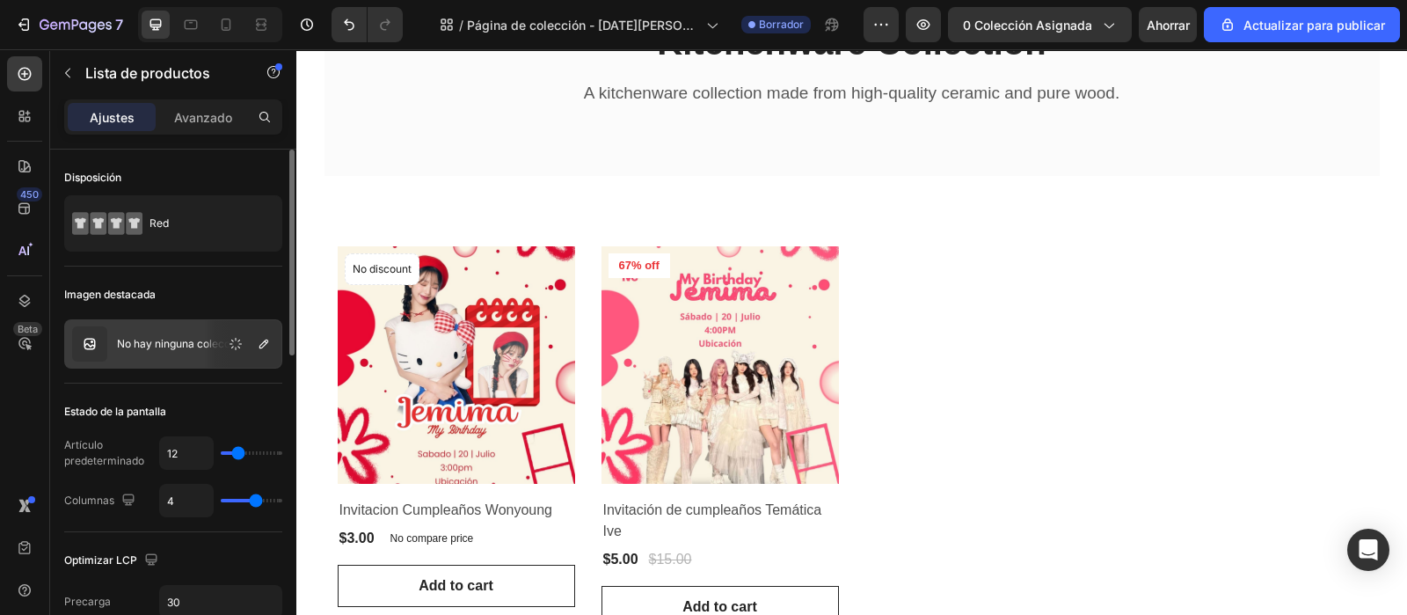
click at [89, 343] on img at bounding box center [89, 343] width 35 height 35
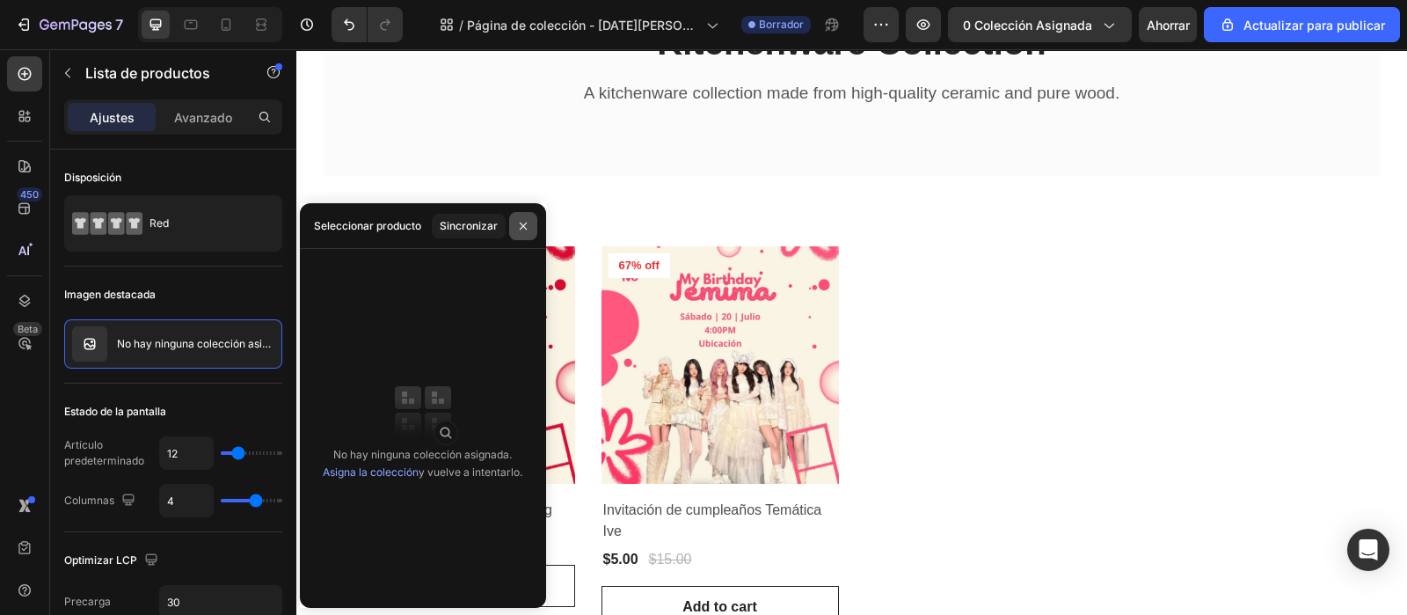
click at [528, 221] on icon "button" at bounding box center [523, 226] width 14 height 14
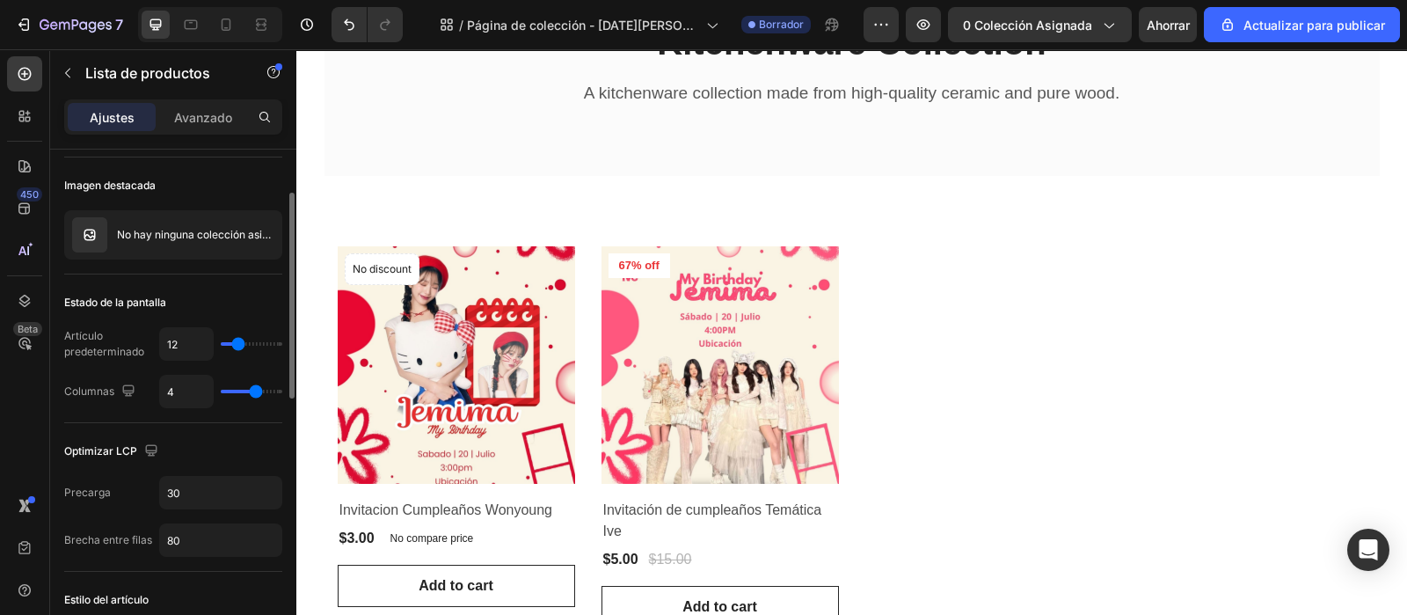
scroll to position [0, 0]
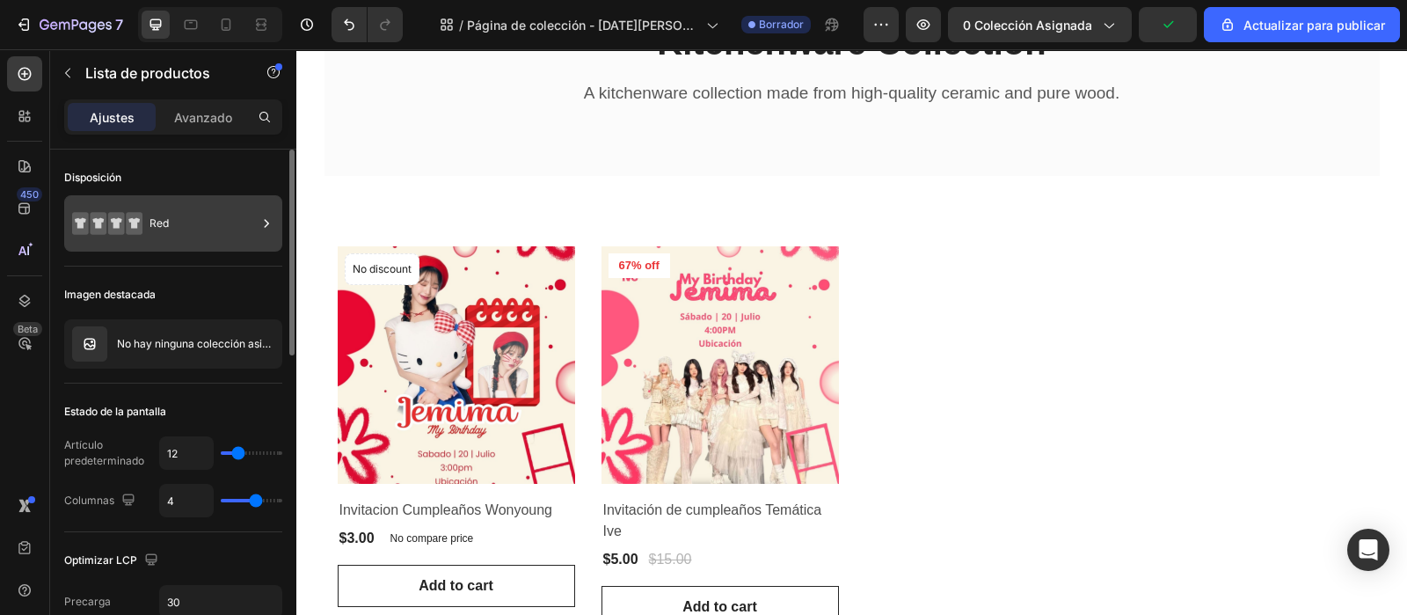
click at [113, 222] on icon at bounding box center [116, 223] width 11 height 11
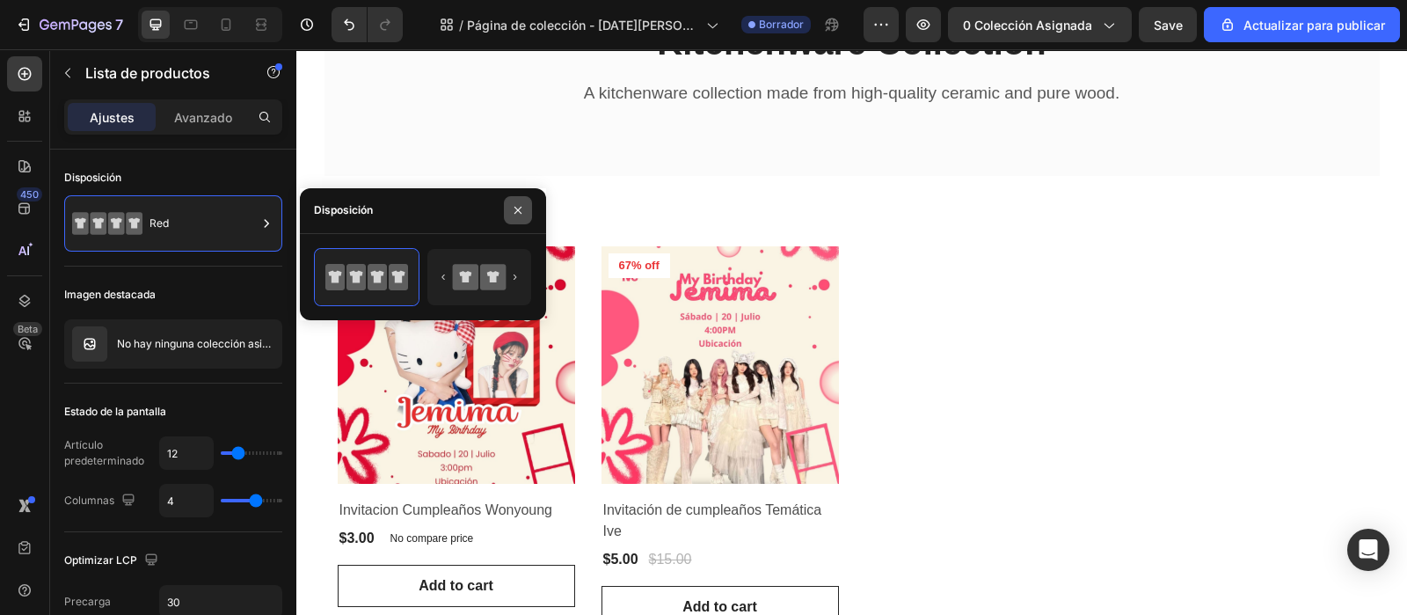
drag, startPoint x: 518, startPoint y: 220, endPoint x: 496, endPoint y: 223, distance: 22.3
click at [516, 220] on button "button" at bounding box center [518, 210] width 28 height 28
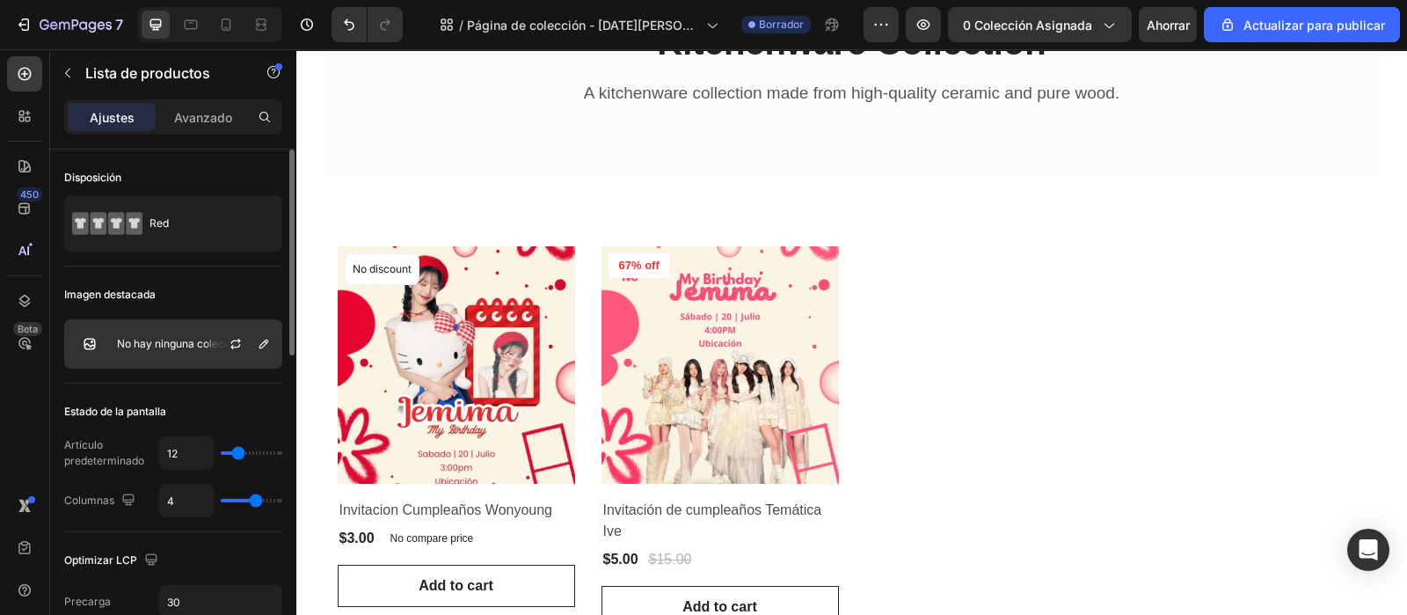
click at [91, 343] on img at bounding box center [89, 343] width 35 height 35
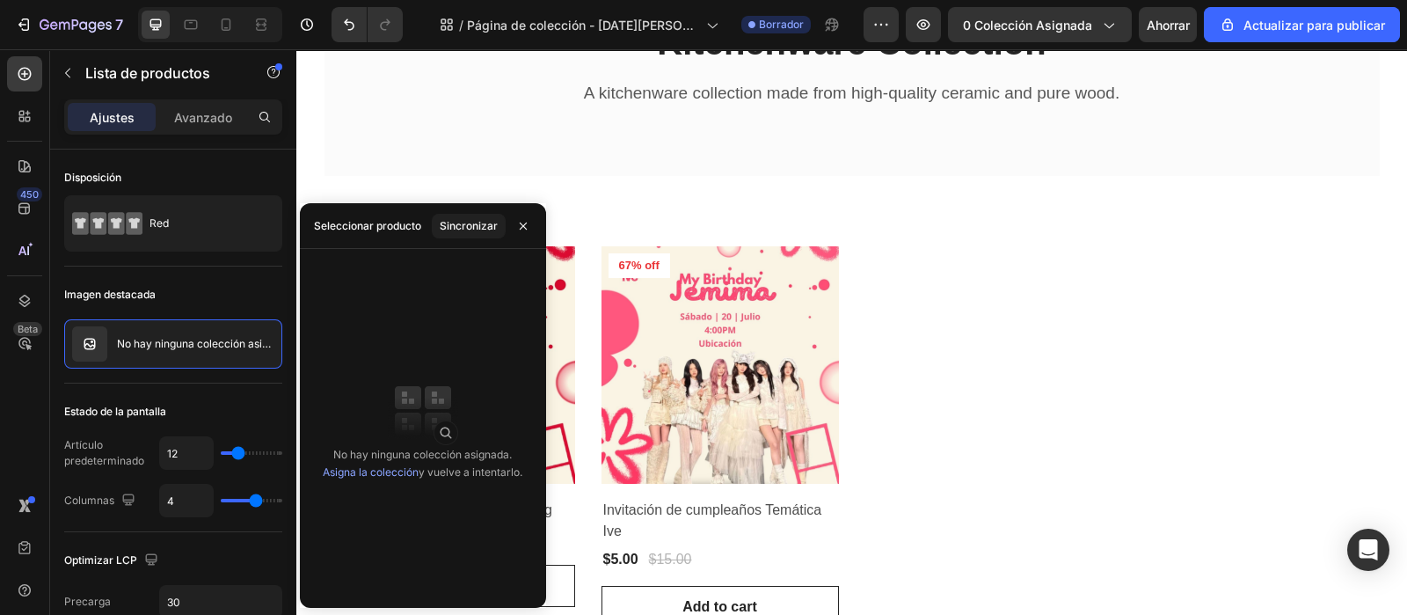
click at [398, 227] on font "Seleccionar producto" at bounding box center [367, 225] width 107 height 13
click at [350, 468] on font "Asigna la colección" at bounding box center [371, 471] width 96 height 13
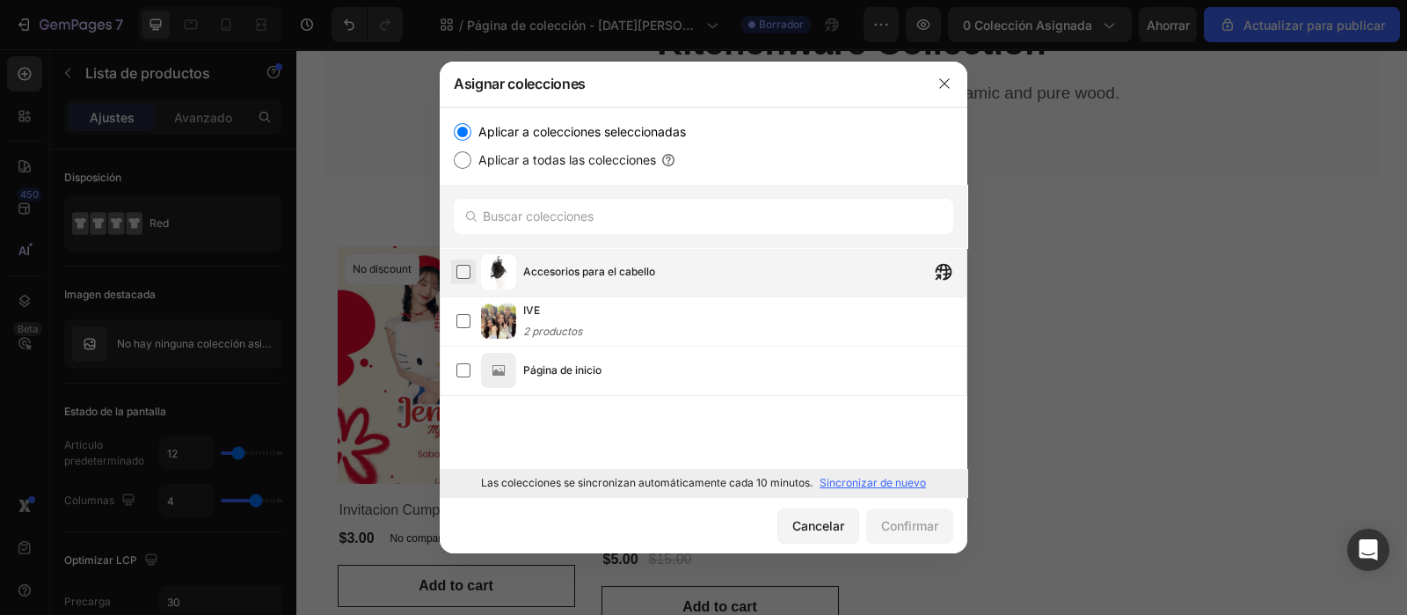
click at [467, 265] on label at bounding box center [463, 272] width 14 height 14
click at [885, 525] on font "Confirmar" at bounding box center [909, 525] width 57 height 15
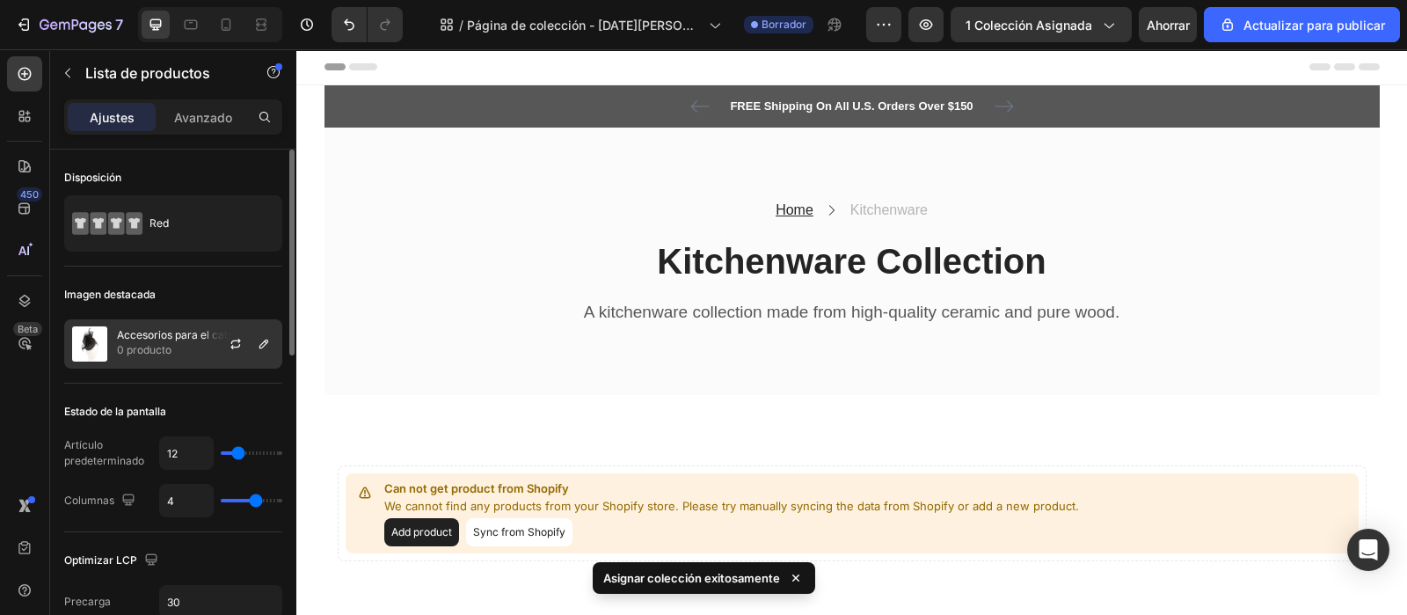
click at [176, 345] on p "0 producto" at bounding box center [182, 350] width 131 height 18
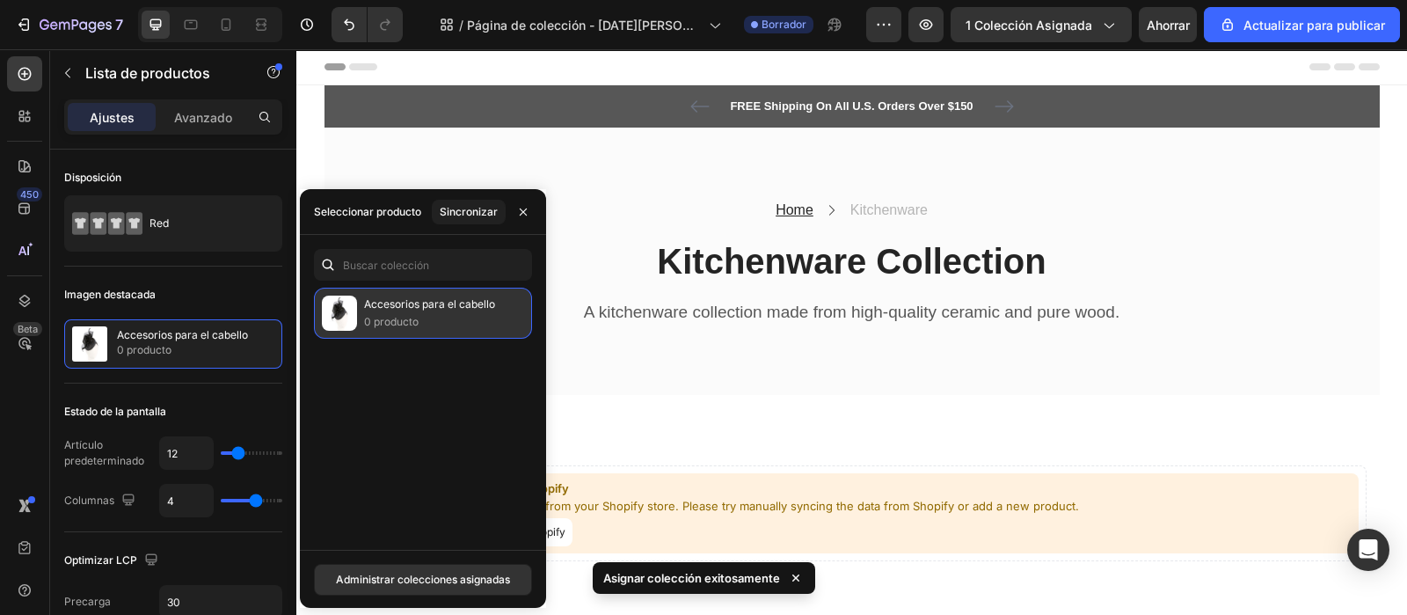
click at [396, 329] on p "0 producto" at bounding box center [429, 322] width 131 height 18
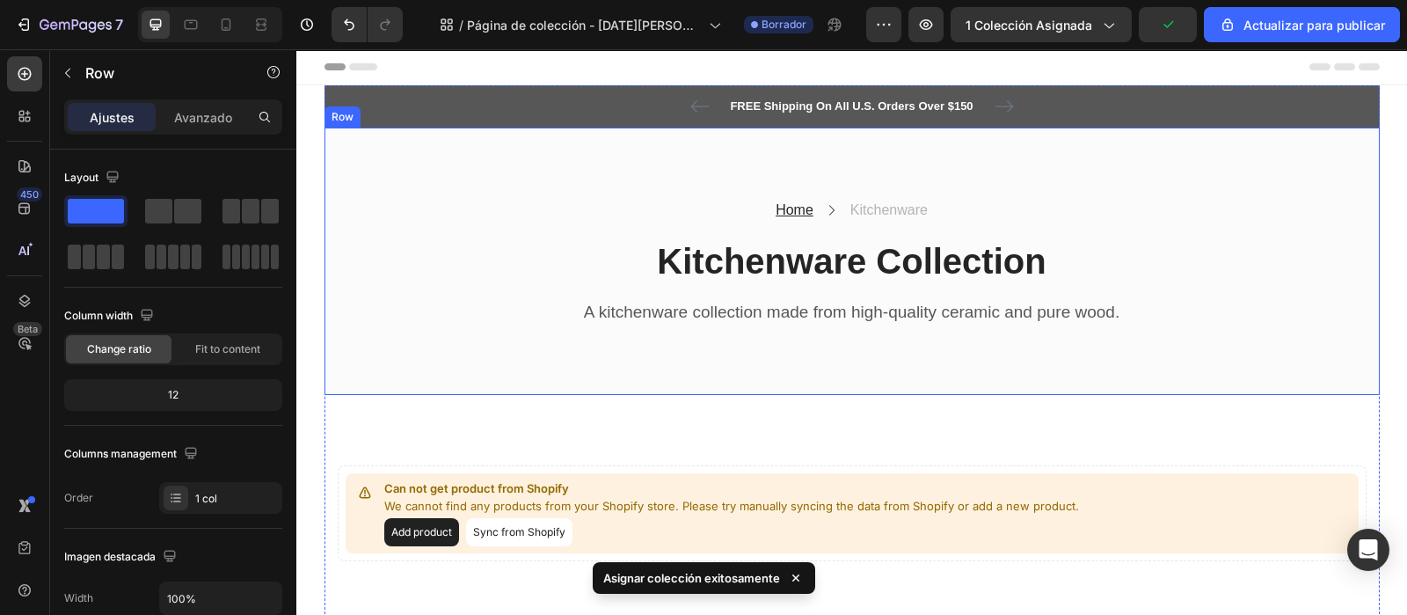
click at [686, 393] on div "Home Text block Icon Kitchenware Text block Row Kitchenware Collection Heading …" at bounding box center [852, 262] width 1055 height 268
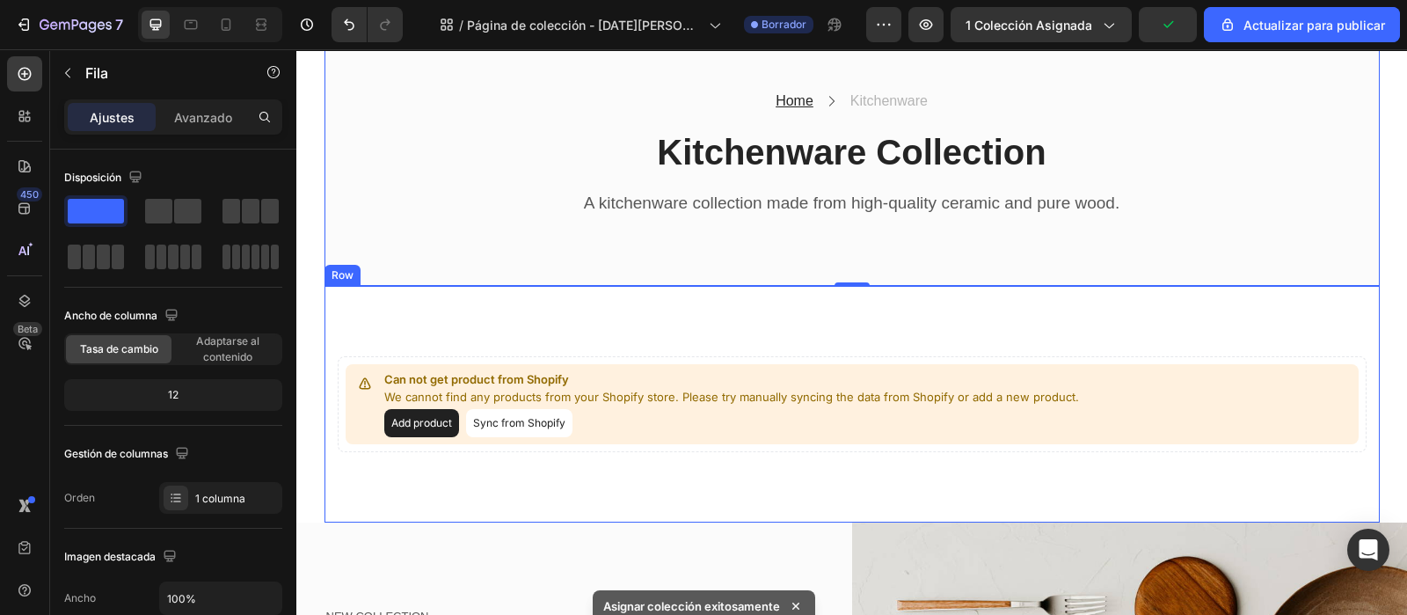
scroll to position [219, 0]
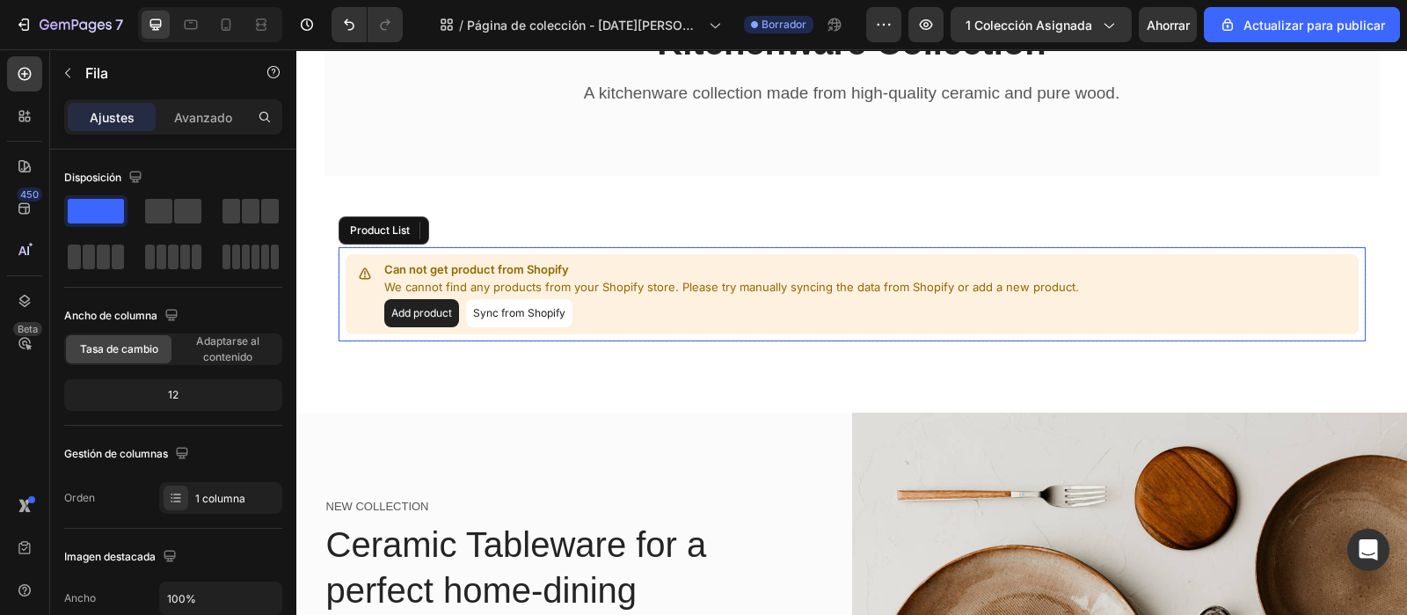
click at [405, 318] on button "Add product" at bounding box center [421, 313] width 75 height 28
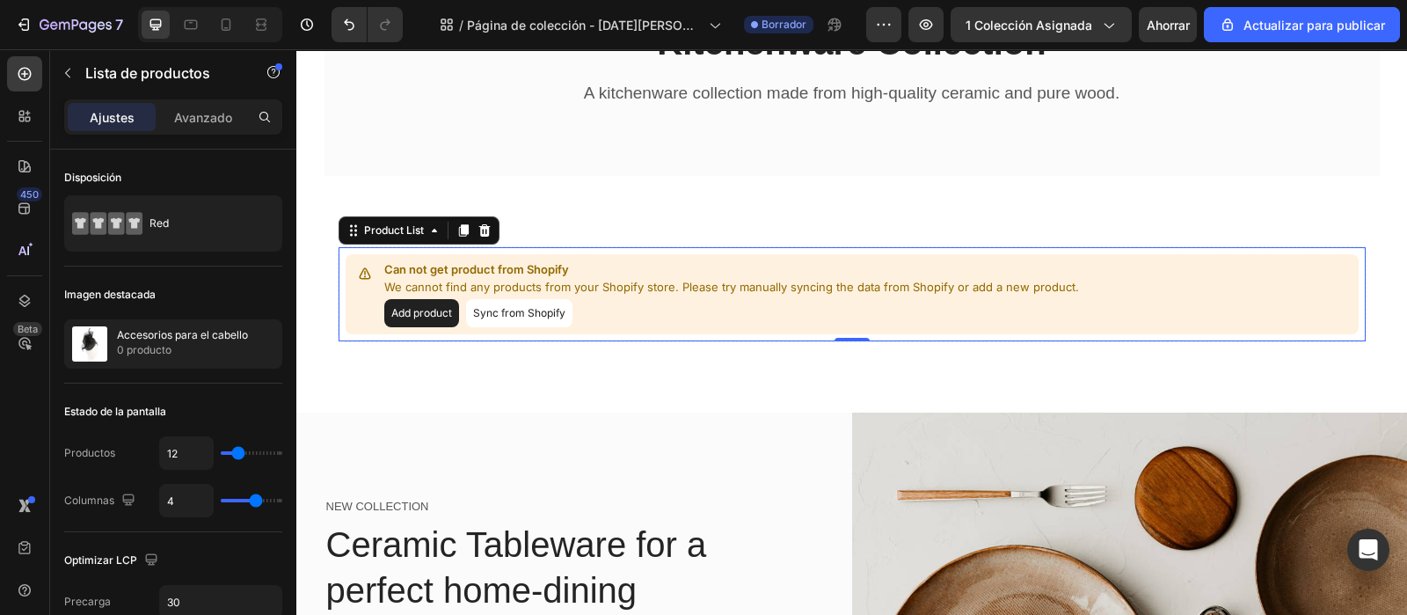
click at [502, 305] on button "Sync from Shopify" at bounding box center [519, 313] width 106 height 28
click at [400, 311] on button "Add product" at bounding box center [421, 313] width 75 height 28
